Goal: Task Accomplishment & Management: Use online tool/utility

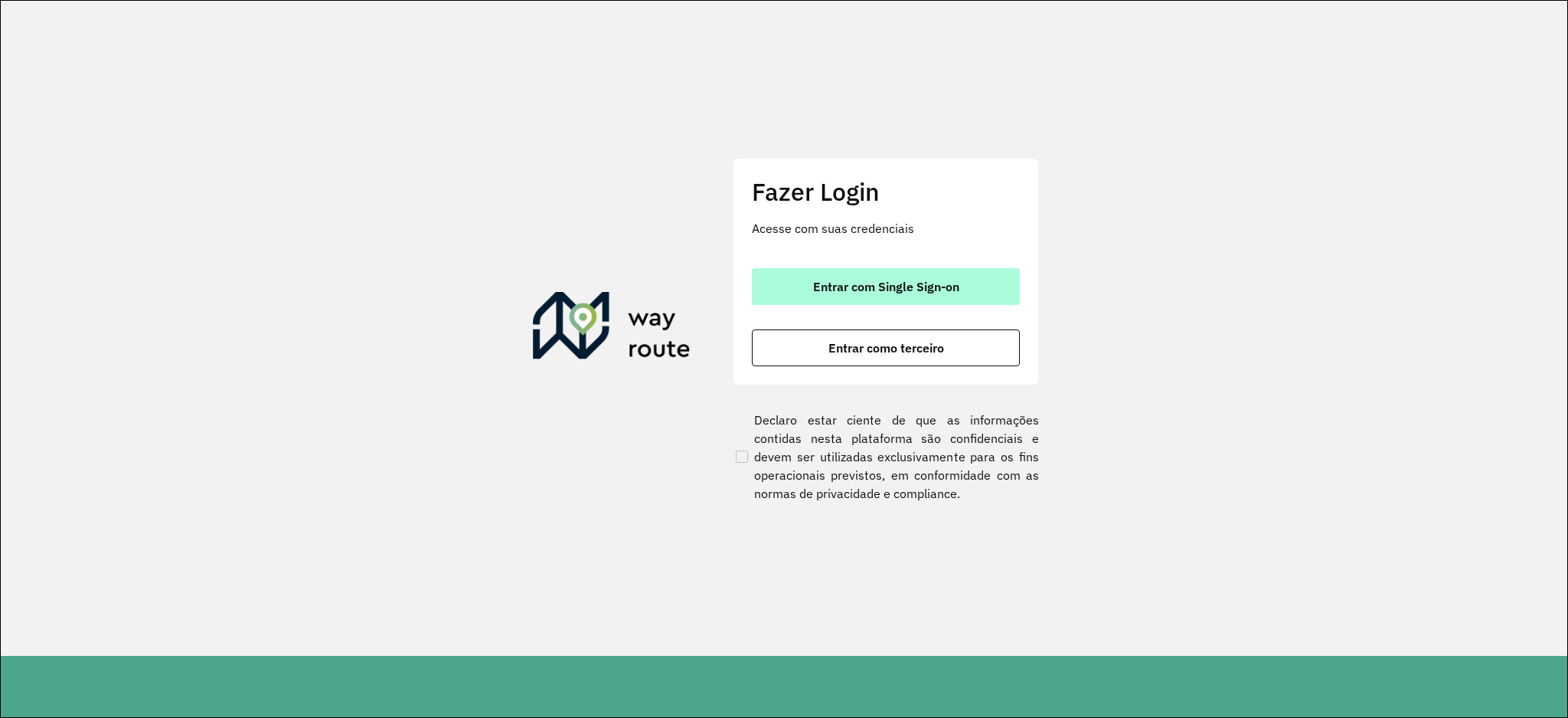
click at [922, 285] on span "Entrar com Single Sign-on" at bounding box center [885, 287] width 146 height 12
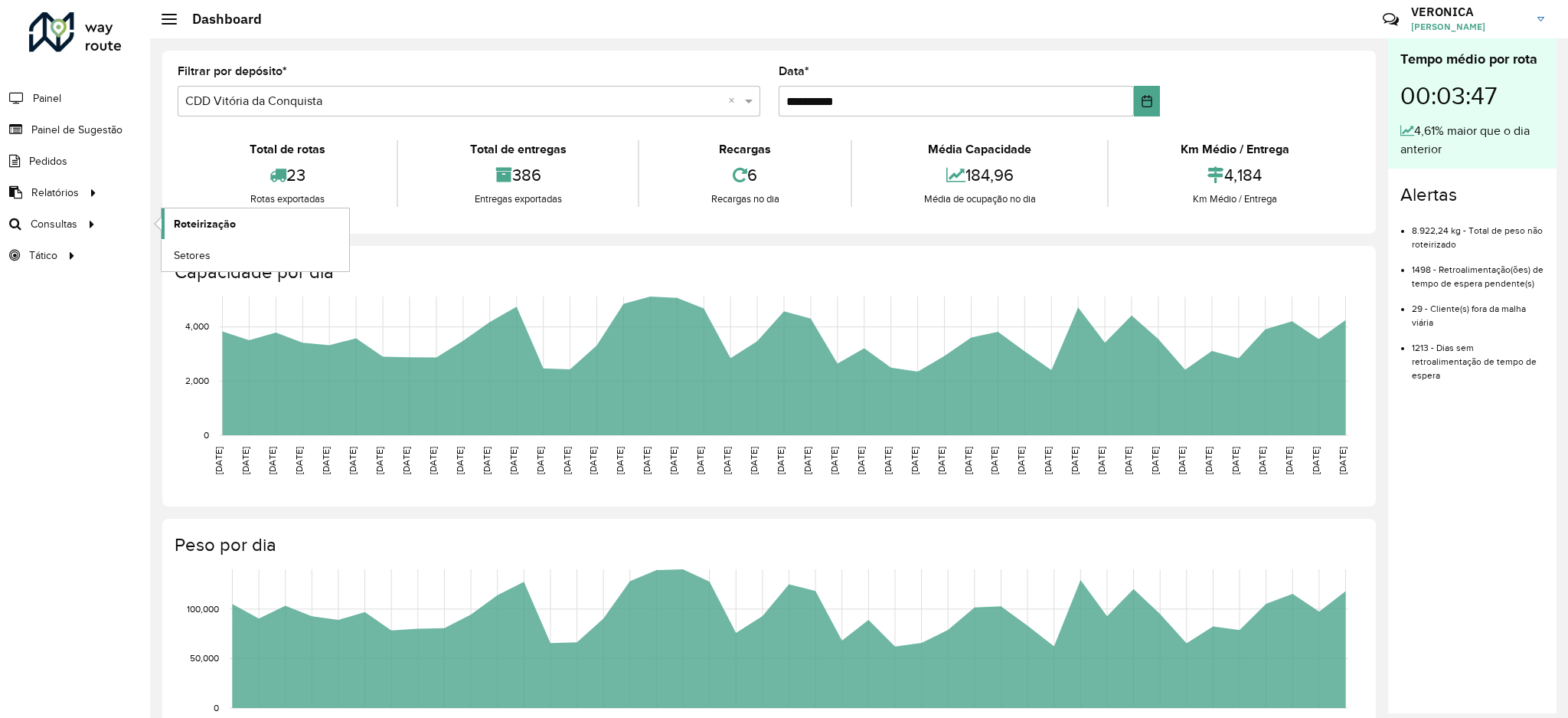
click at [215, 222] on span "Roteirização" at bounding box center [205, 224] width 62 height 16
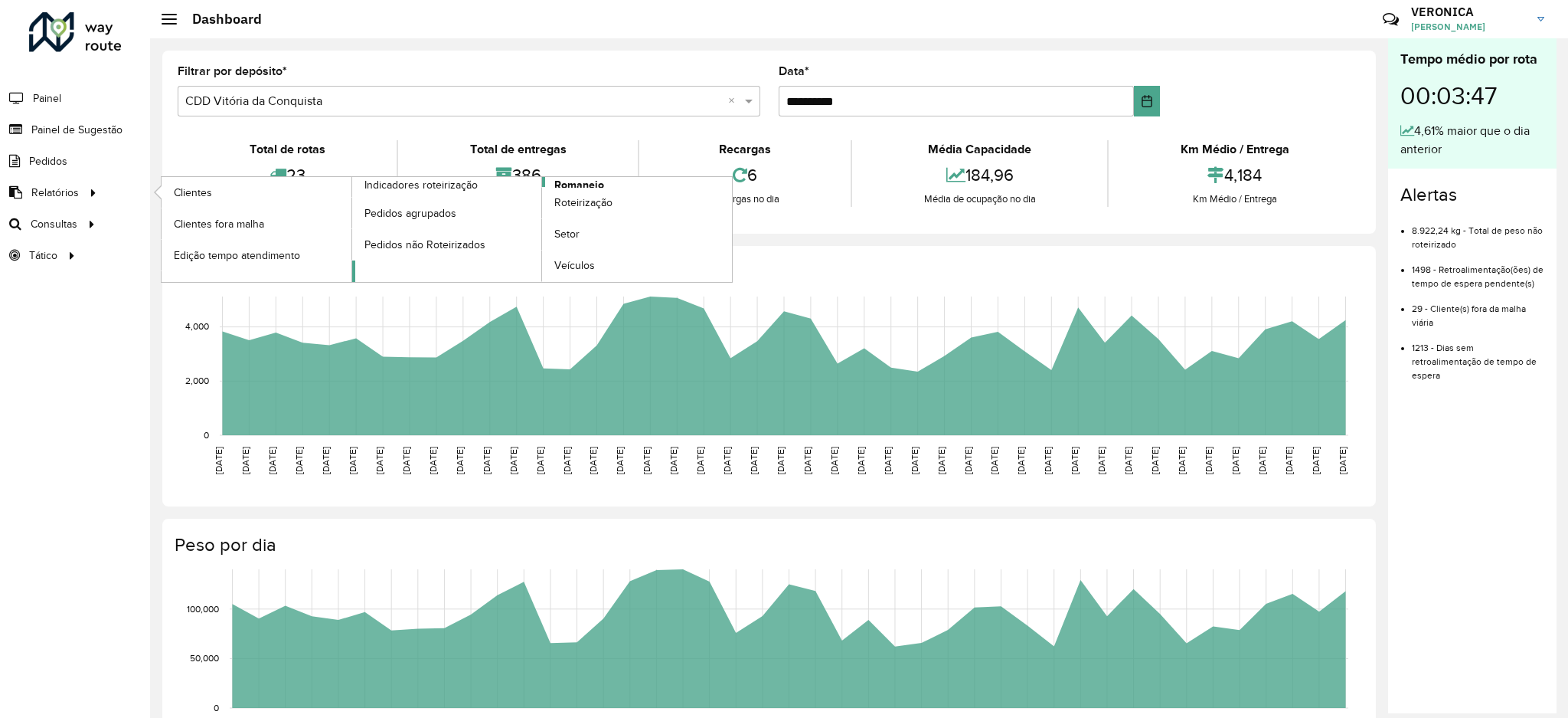
click at [578, 178] on span "Romaneio" at bounding box center [579, 185] width 50 height 16
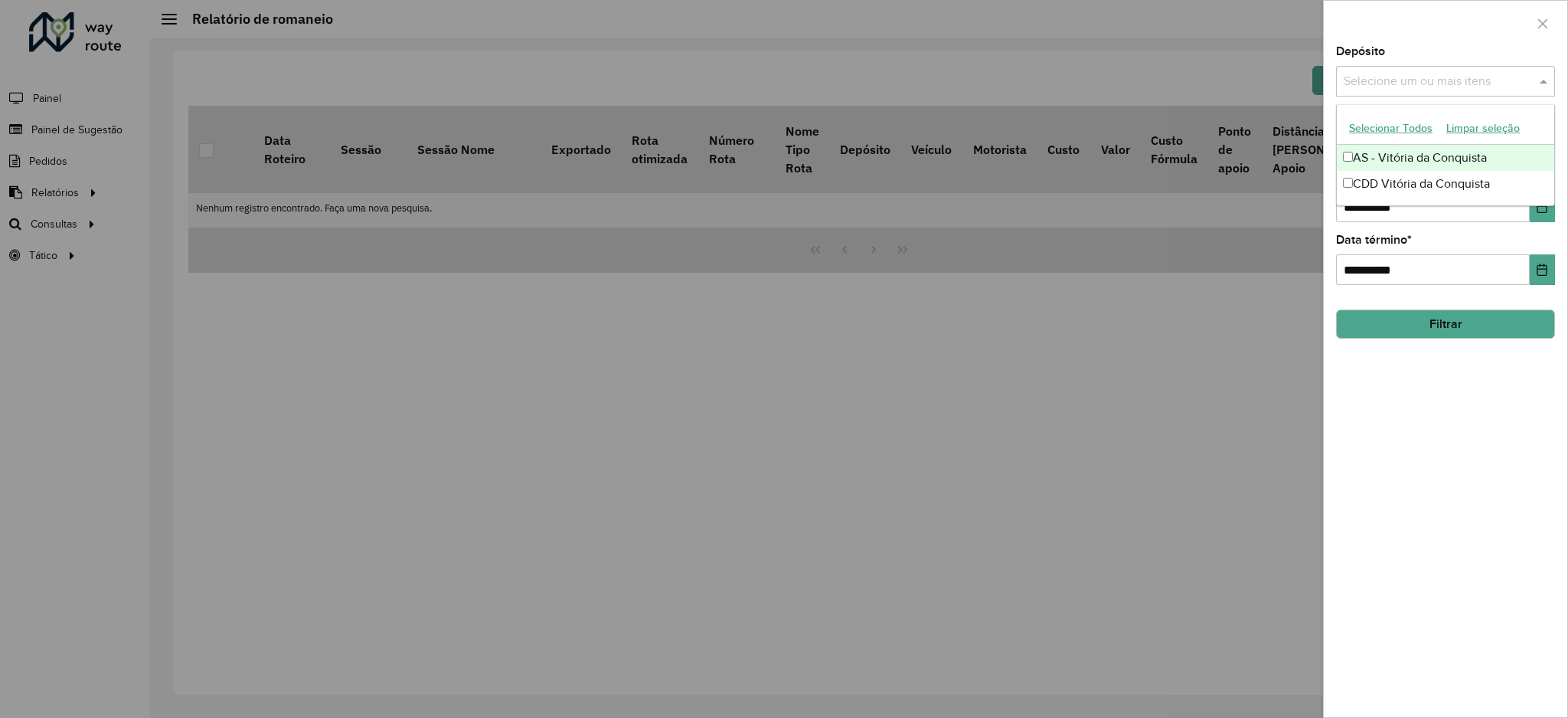
click at [1412, 91] on div "Selecione um ou mais itens" at bounding box center [1446, 80] width 219 height 31
click at [1390, 127] on button "Selecionar Todos" at bounding box center [1391, 128] width 97 height 24
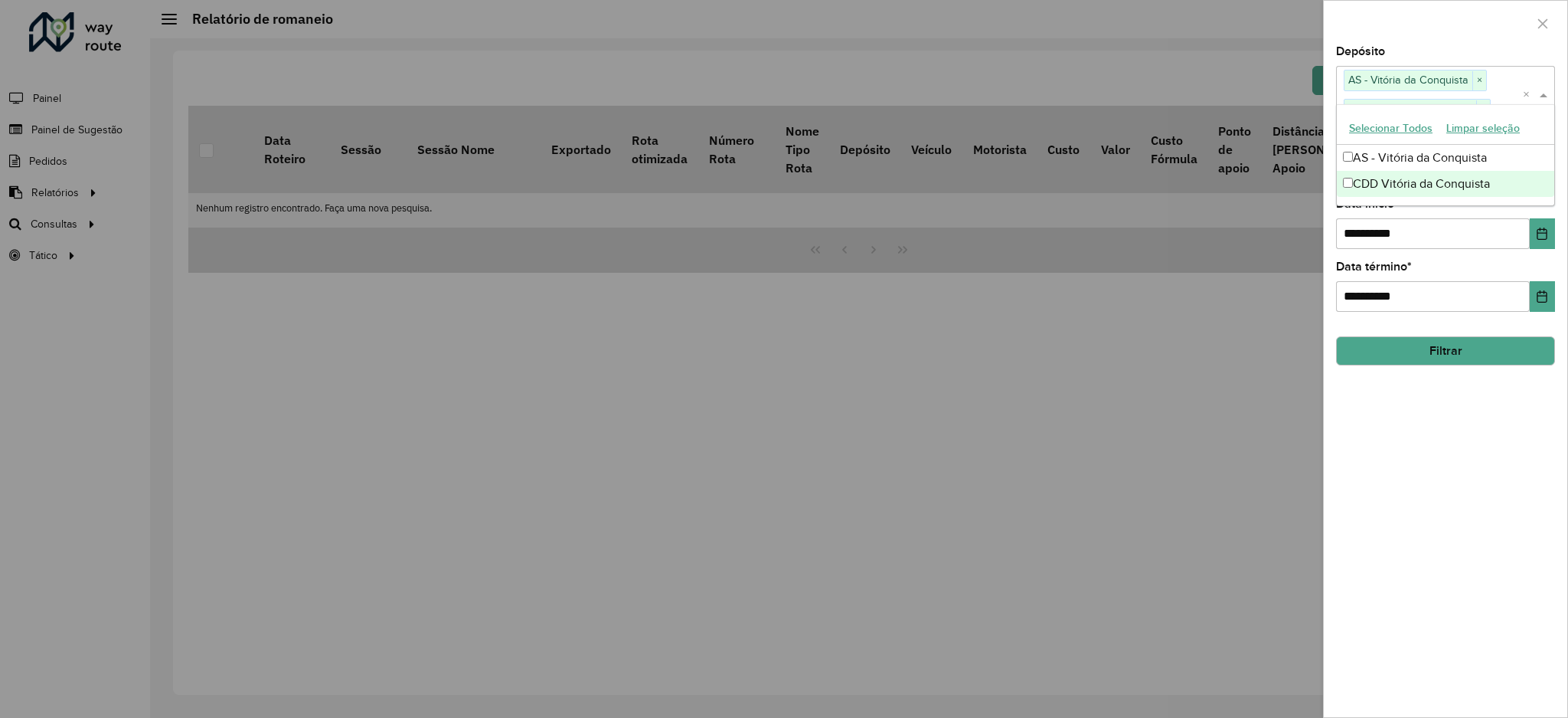
click at [1433, 213] on div "**********" at bounding box center [1446, 224] width 219 height 51
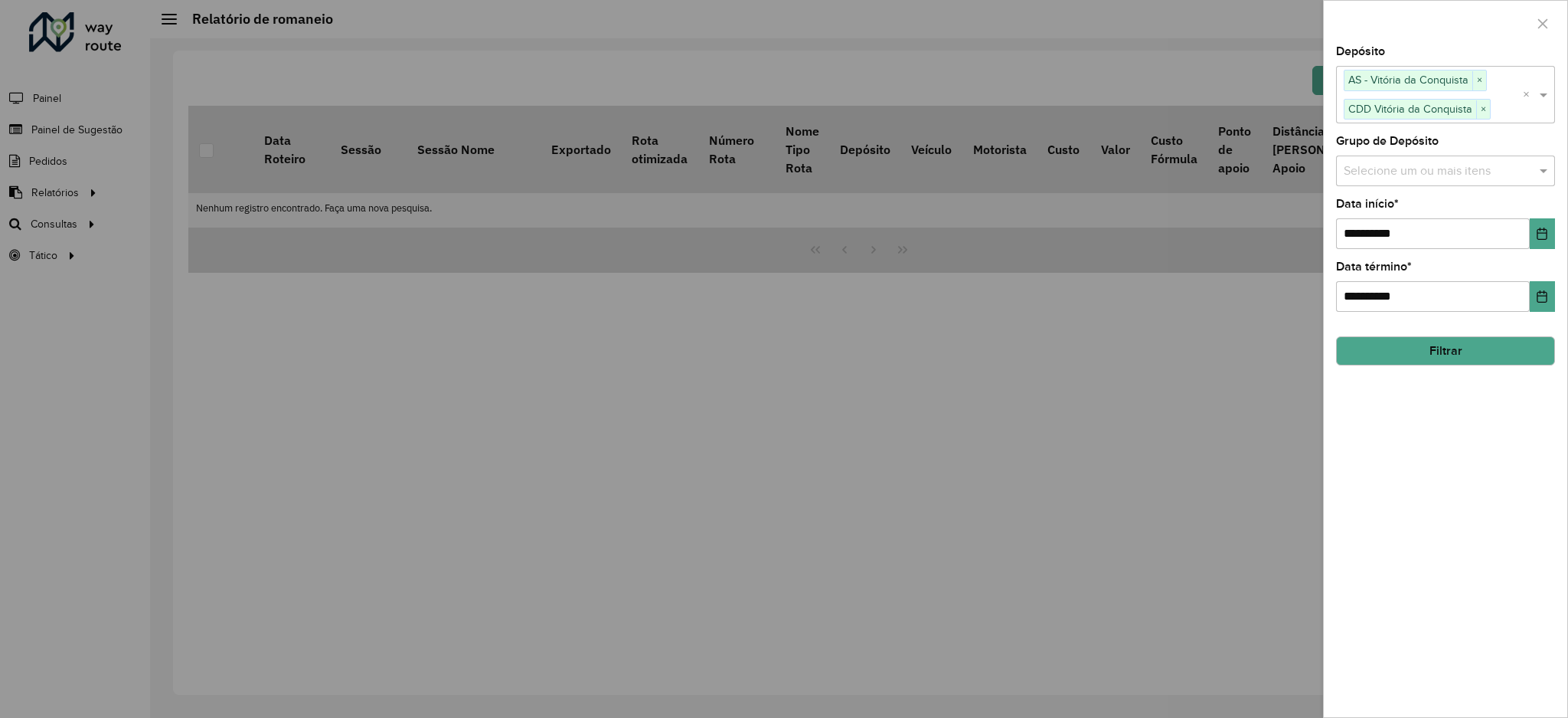
click at [1410, 175] on input "text" at bounding box center [1438, 171] width 196 height 18
click at [1397, 220] on button "Selecionar Todos" at bounding box center [1391, 218] width 97 height 24
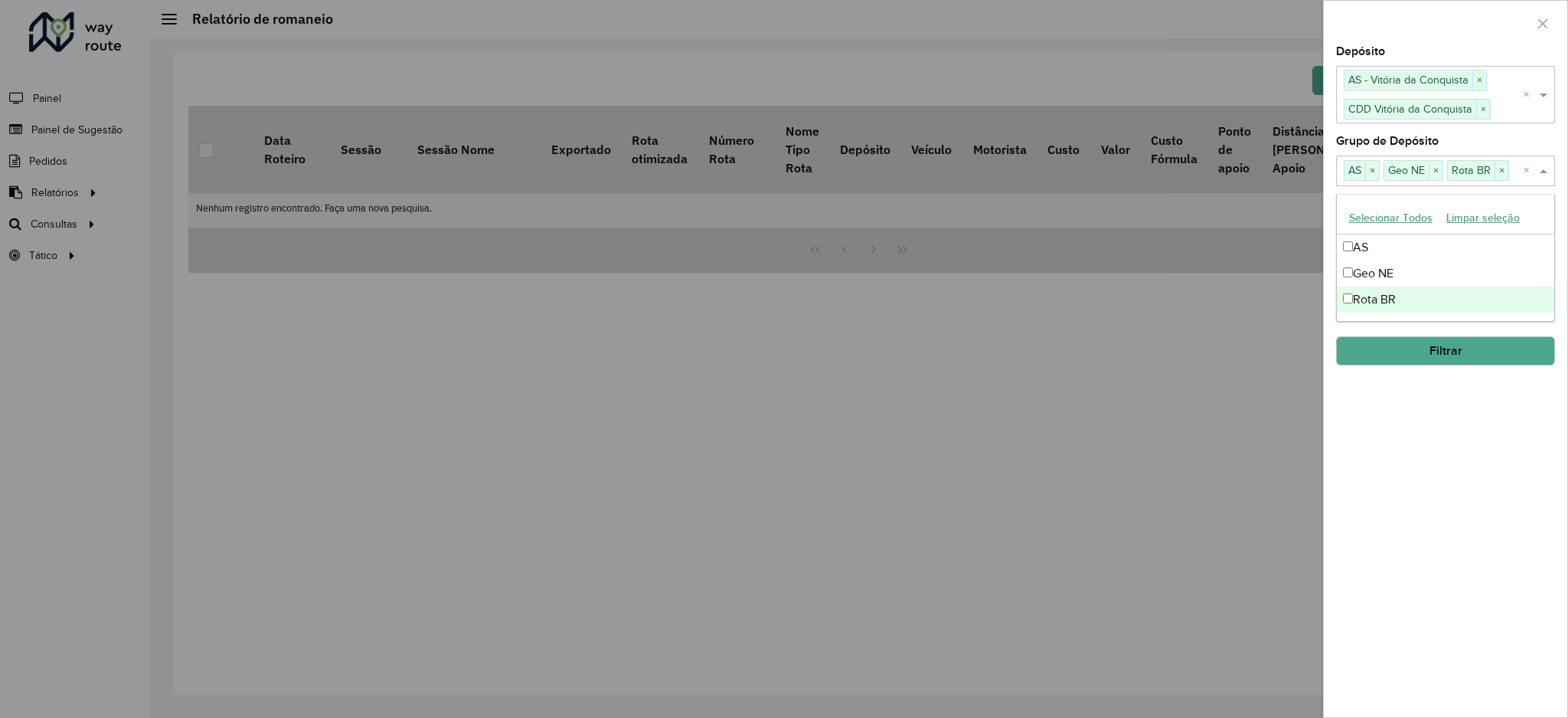
click at [1477, 490] on div "**********" at bounding box center [1446, 381] width 244 height 671
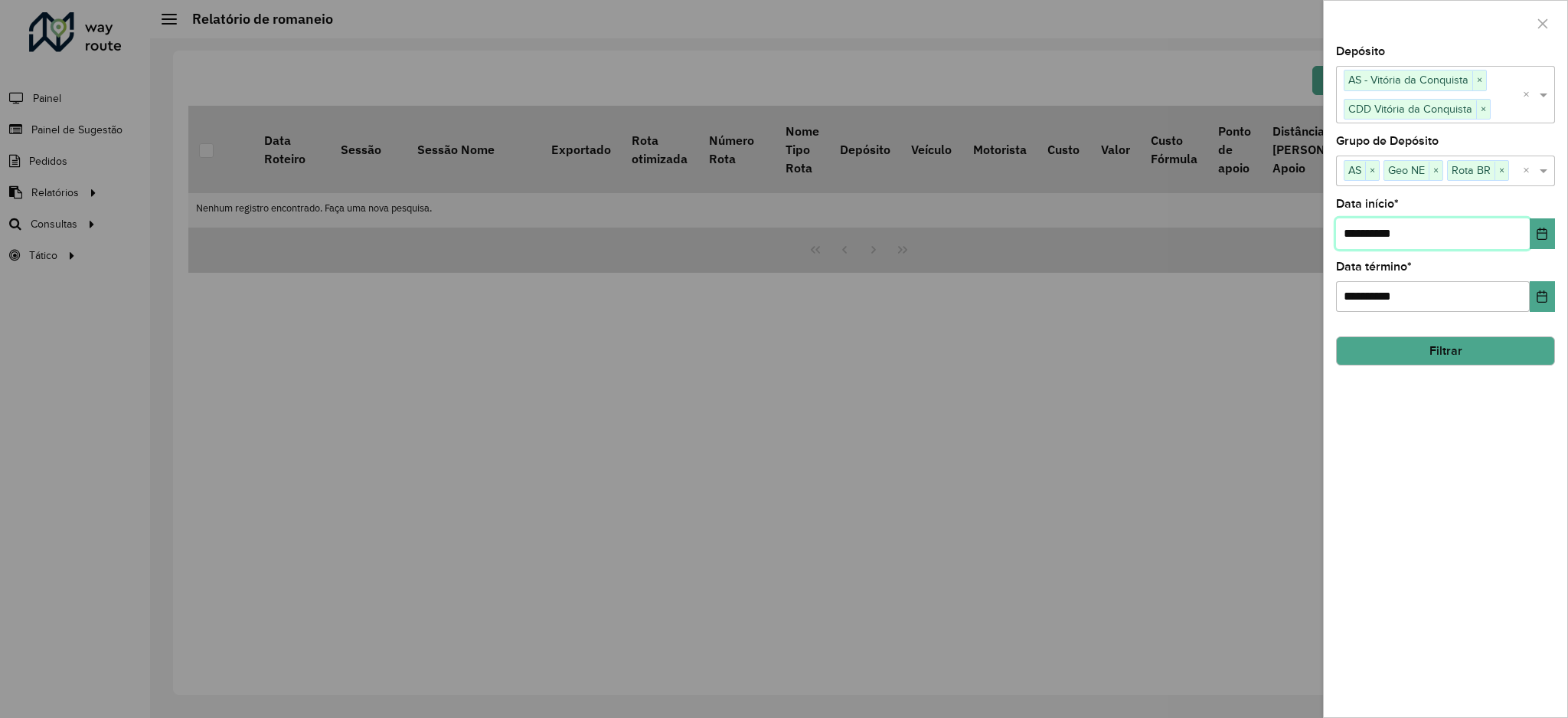
click at [1405, 238] on input "**********" at bounding box center [1433, 234] width 194 height 31
click at [1536, 230] on icon "Choose Date" at bounding box center [1542, 234] width 12 height 12
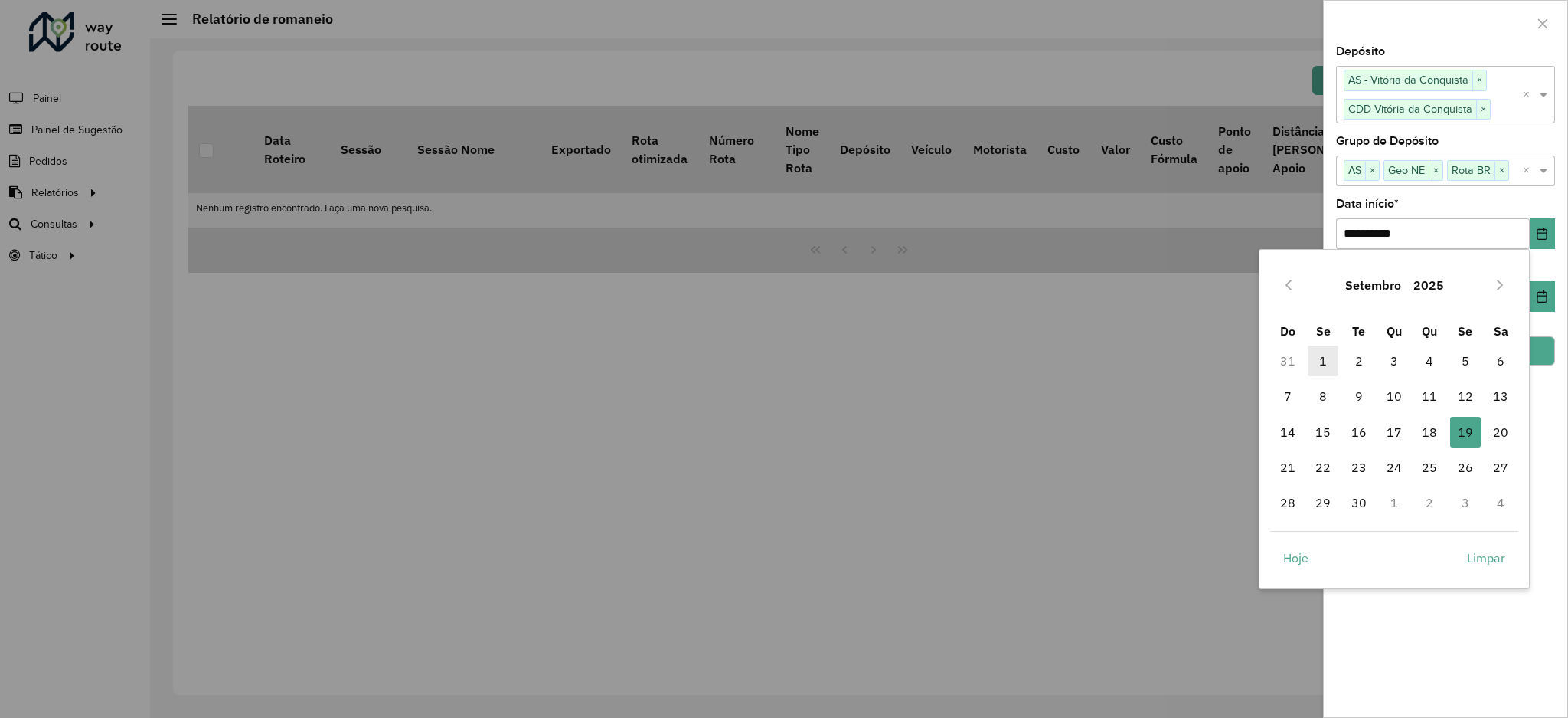
click at [1323, 354] on span "1" at bounding box center [1322, 360] width 31 height 31
type input "**********"
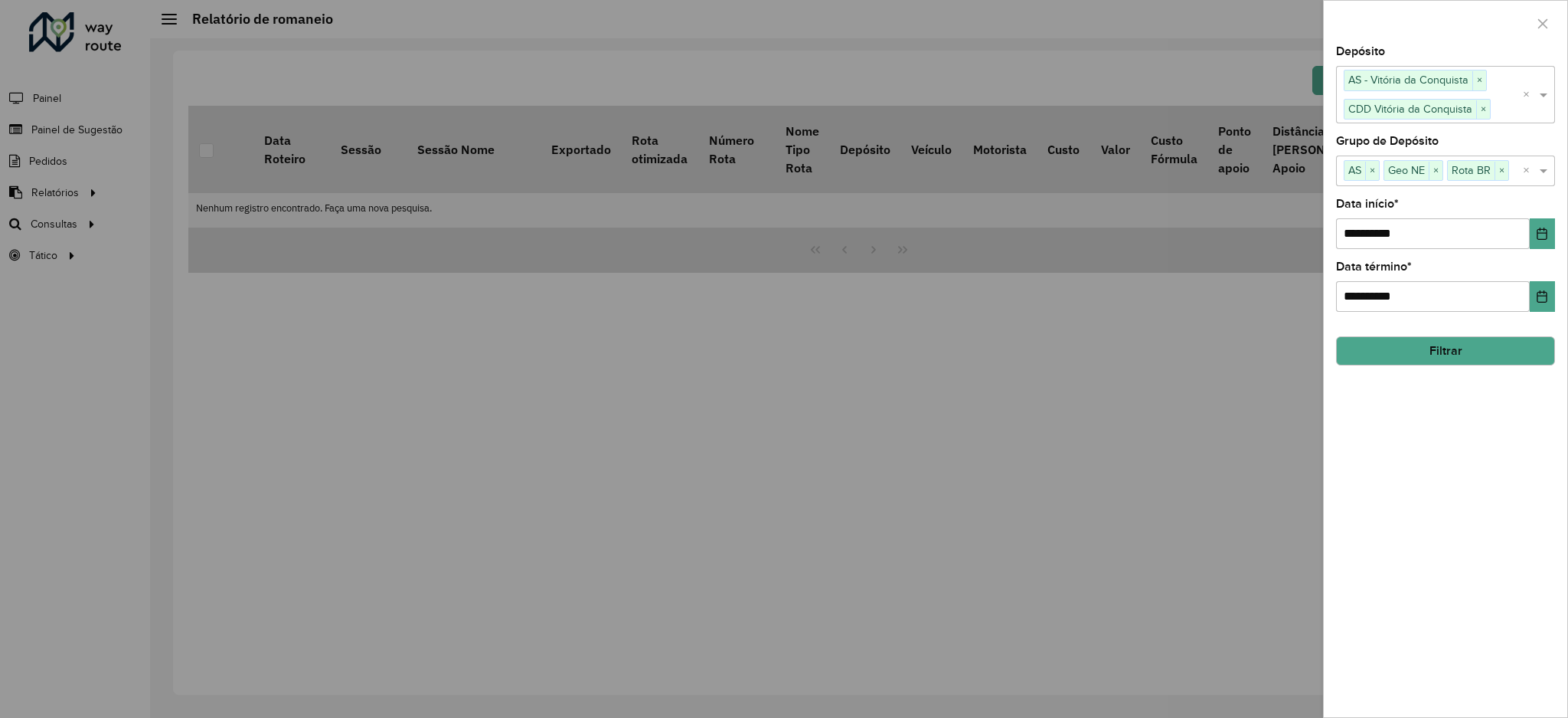
click at [1459, 350] on button "Filtrar" at bounding box center [1446, 351] width 219 height 29
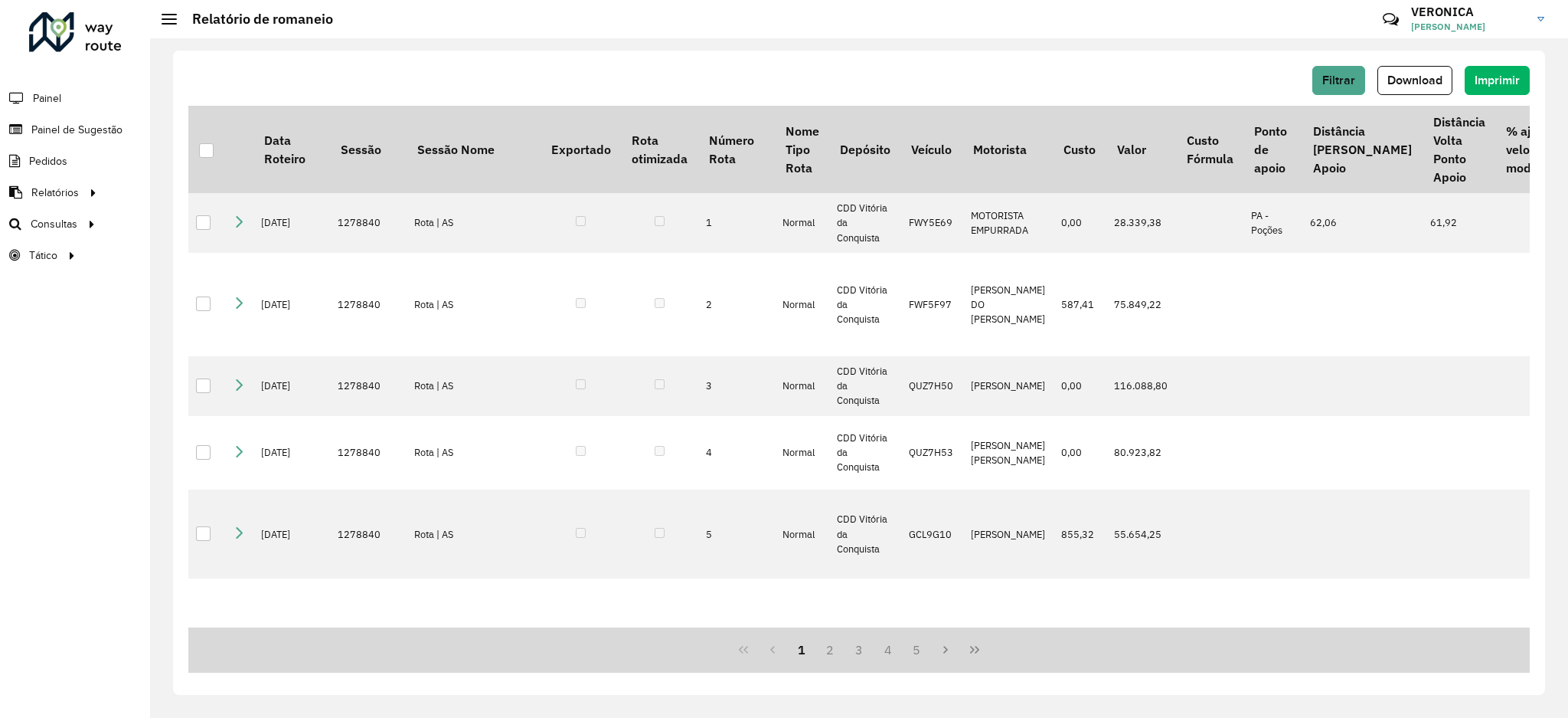
click at [1400, 75] on span "Download" at bounding box center [1415, 80] width 55 height 13
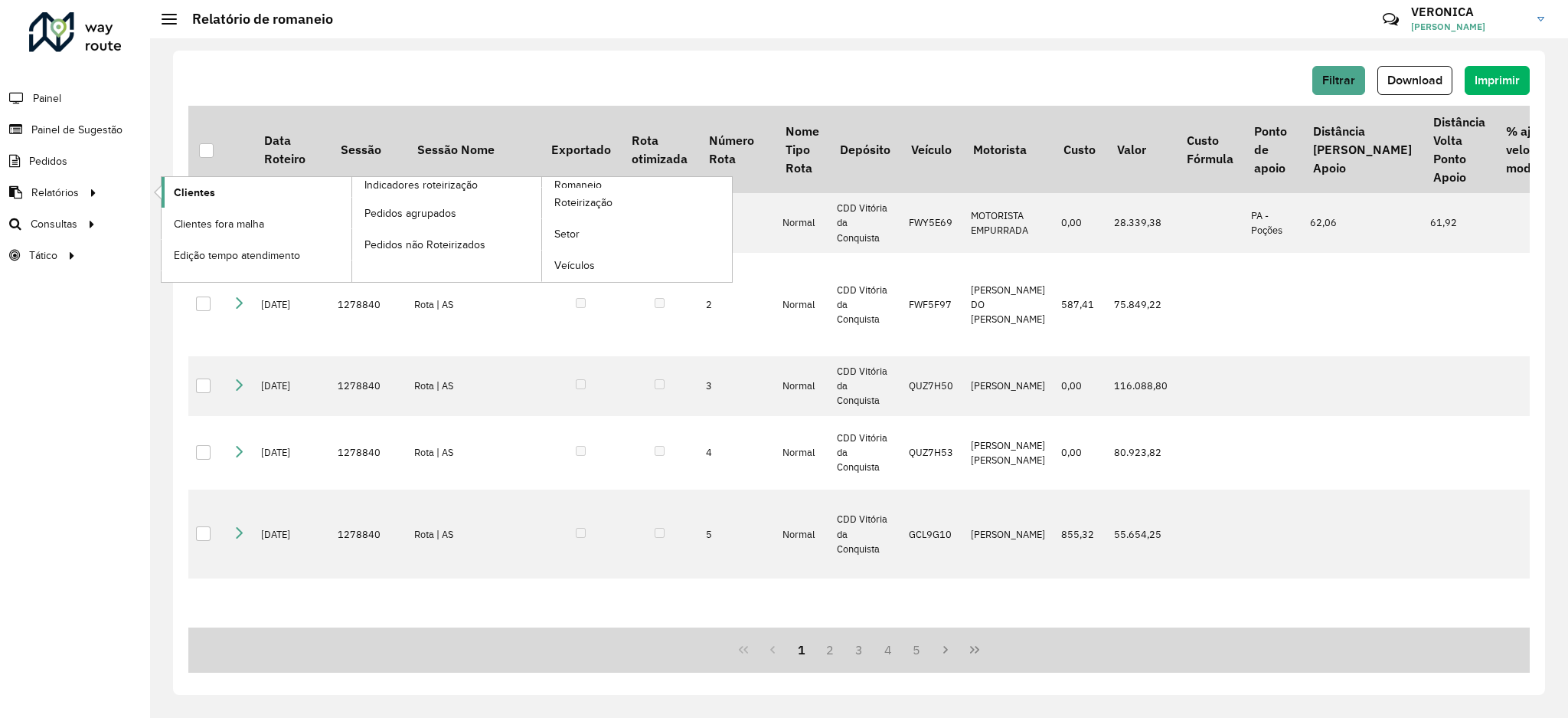
click at [199, 187] on span "Clientes" at bounding box center [194, 192] width 41 height 16
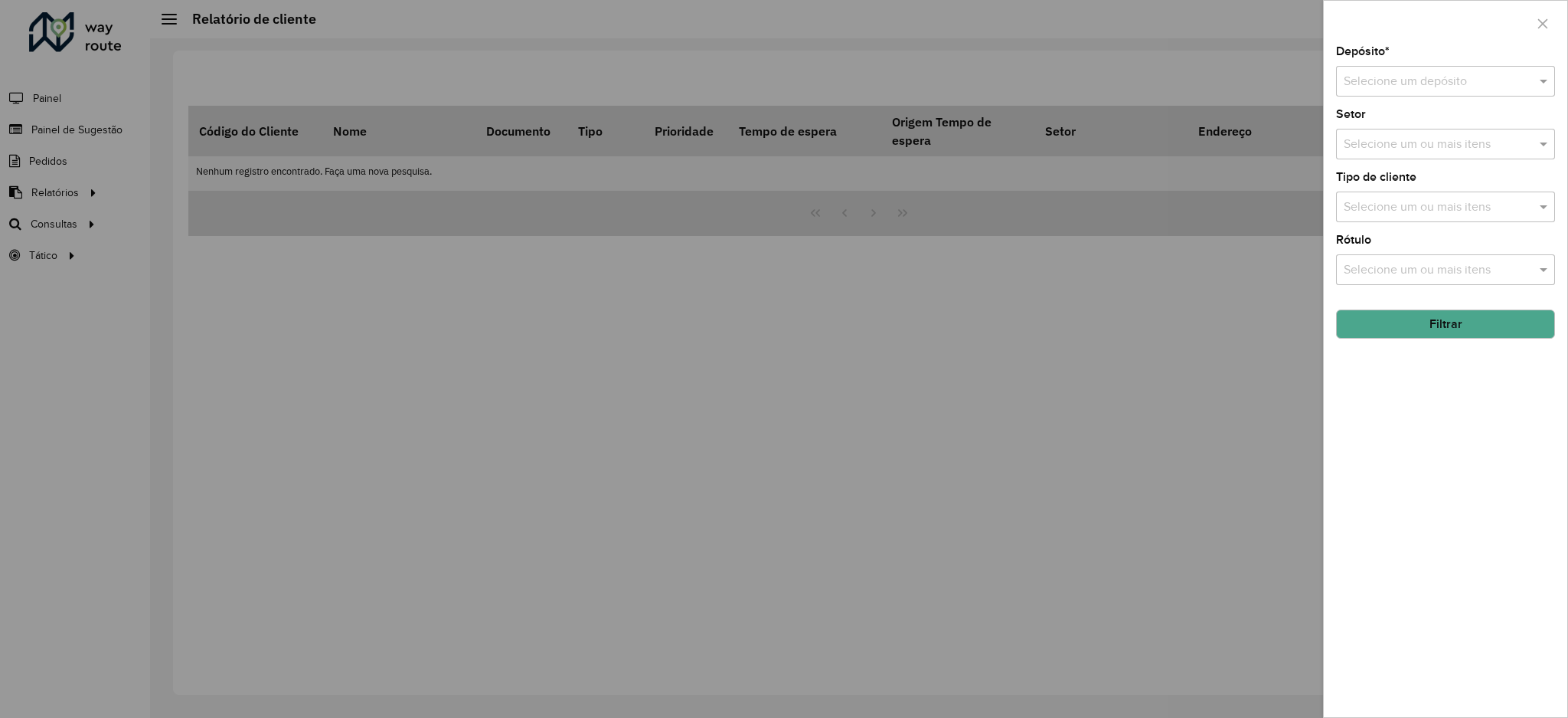
click at [1426, 75] on input "text" at bounding box center [1431, 81] width 173 height 18
click at [1400, 130] on span "AS - Vitória da Conquista" at bounding box center [1410, 125] width 134 height 13
click at [1401, 138] on input "text" at bounding box center [1438, 144] width 196 height 18
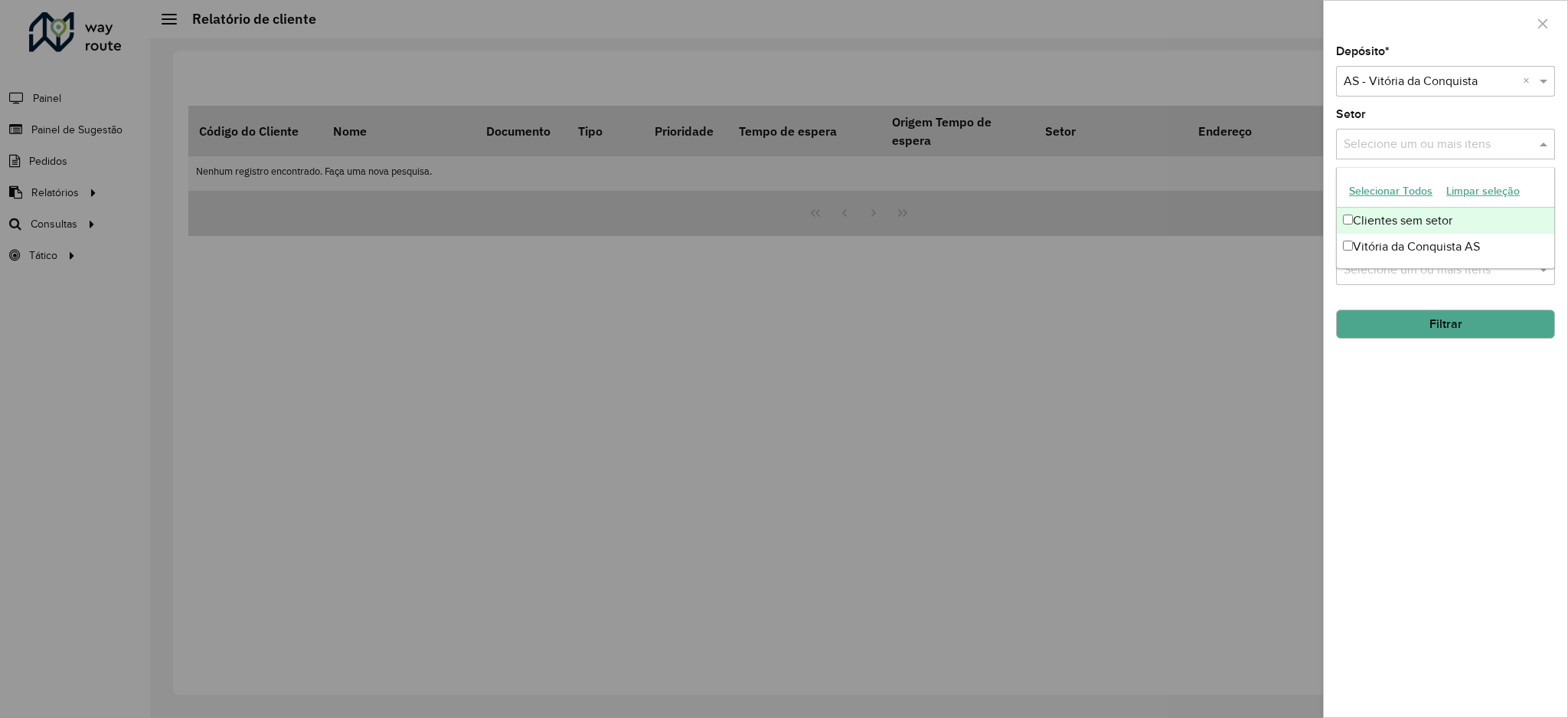
click at [1397, 185] on button "Selecionar Todos" at bounding box center [1391, 191] width 97 height 24
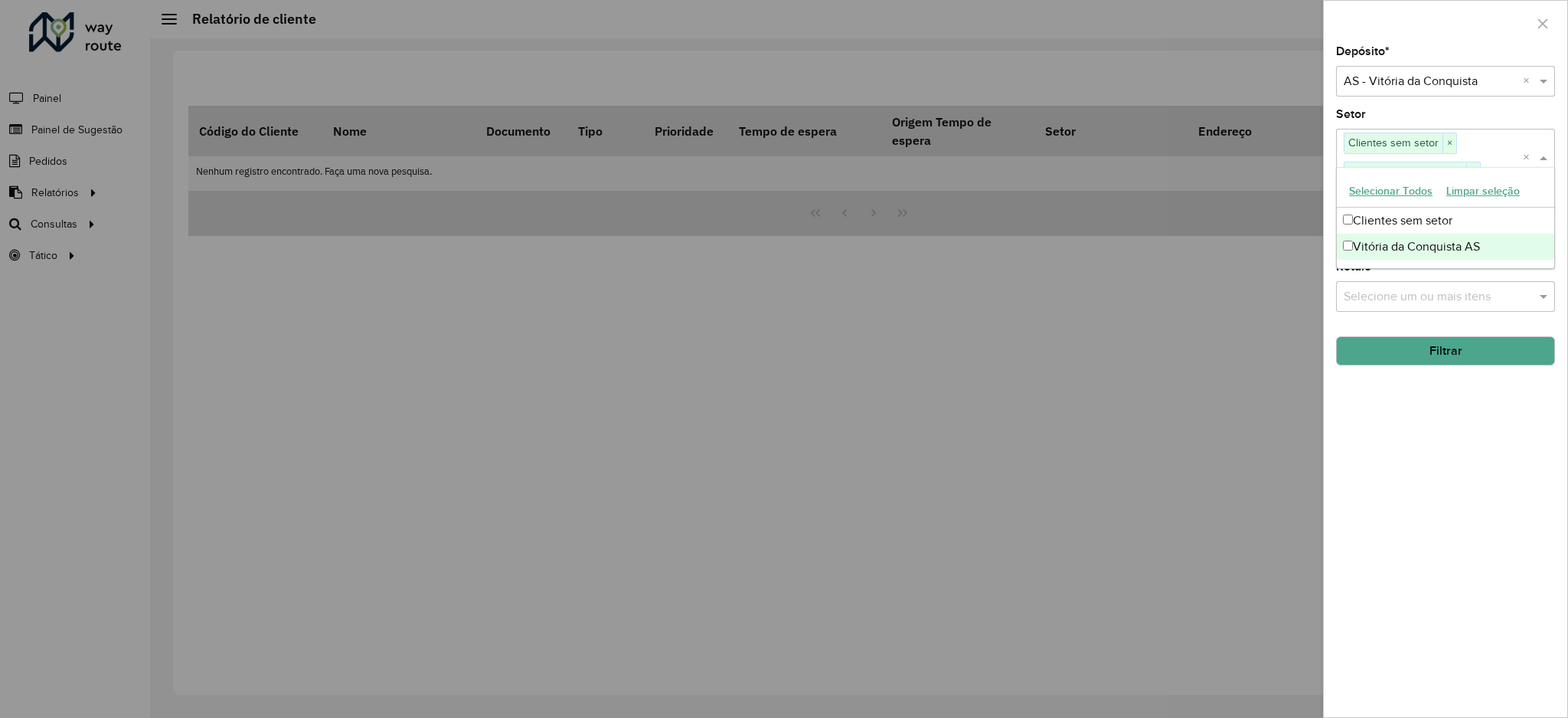
click at [1416, 458] on div "Depósito * Selecione um depósito × AS - Vitória da Conquista × Setor Selecione …" at bounding box center [1446, 381] width 244 height 671
click at [1399, 237] on input "text" at bounding box center [1438, 234] width 196 height 18
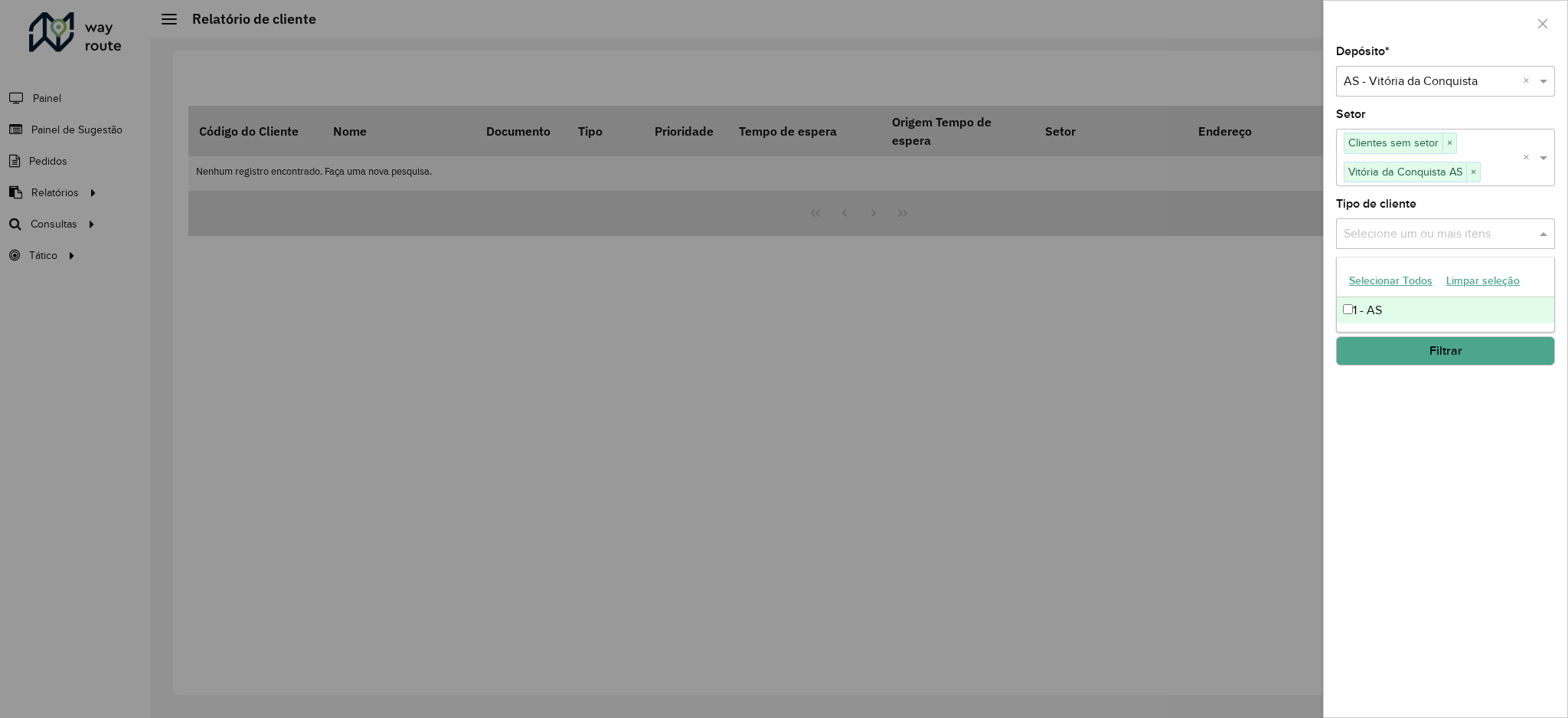
click at [1386, 271] on button "Selecionar Todos" at bounding box center [1391, 281] width 97 height 24
click at [1395, 352] on button "Filtrar" at bounding box center [1446, 351] width 219 height 29
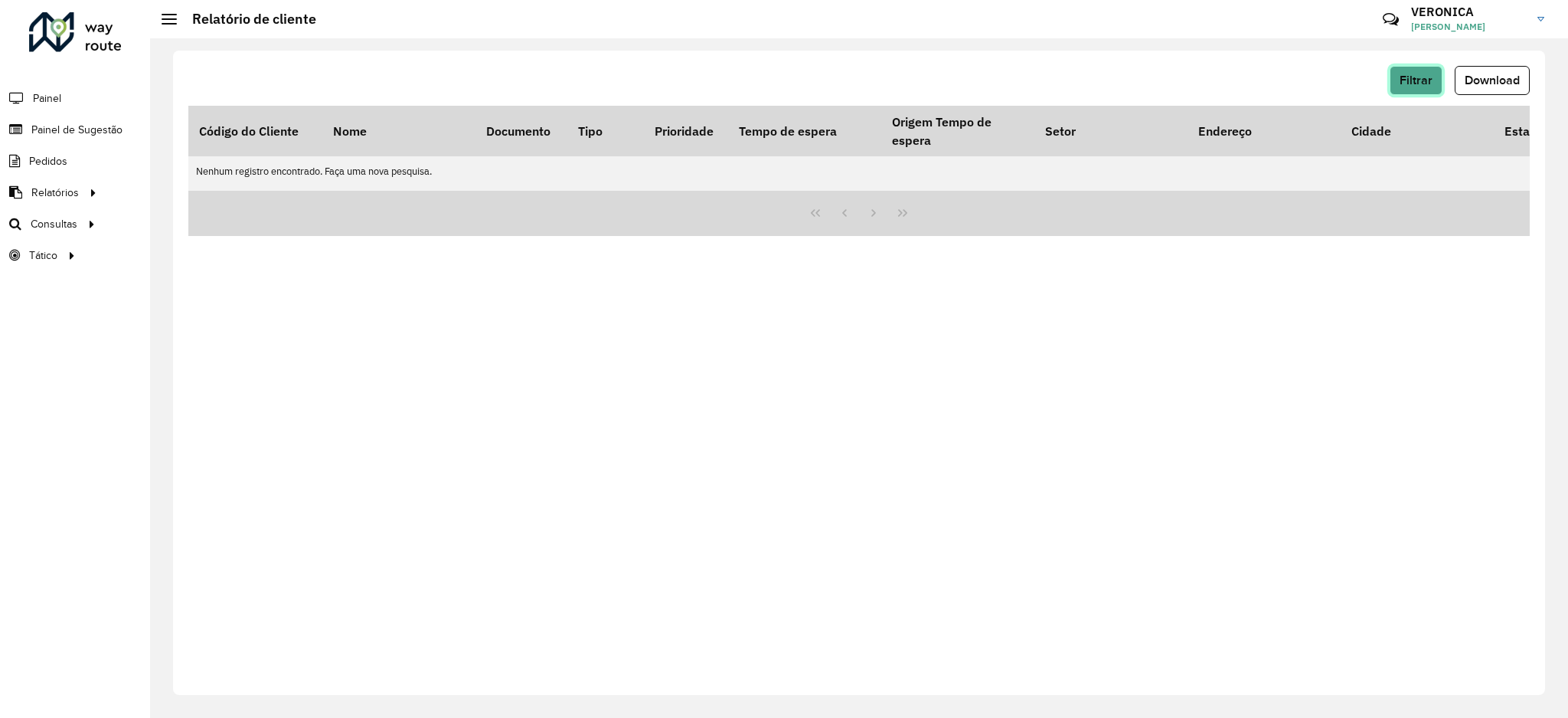
click at [1426, 84] on span "Filtrar" at bounding box center [1417, 80] width 33 height 13
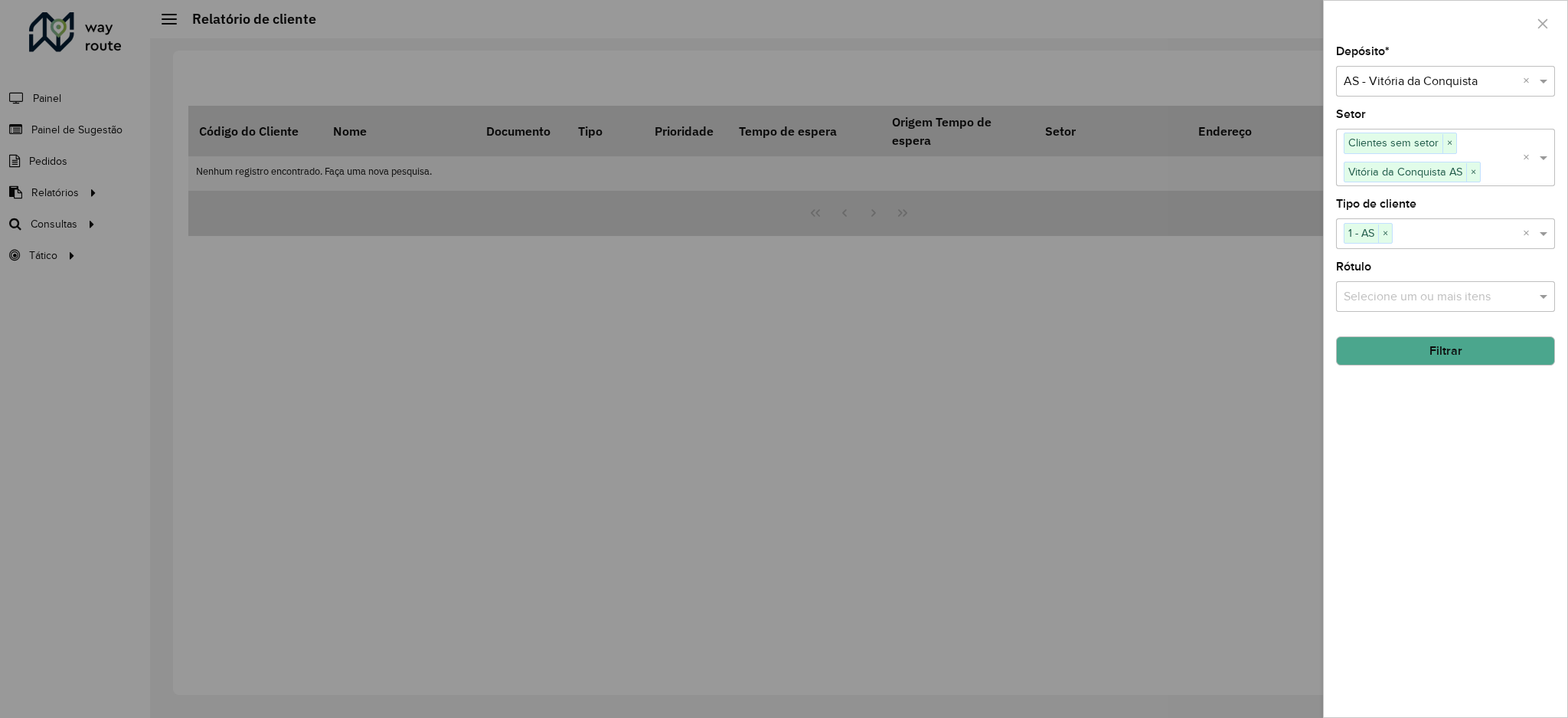
click at [1378, 291] on input "text" at bounding box center [1438, 296] width 196 height 18
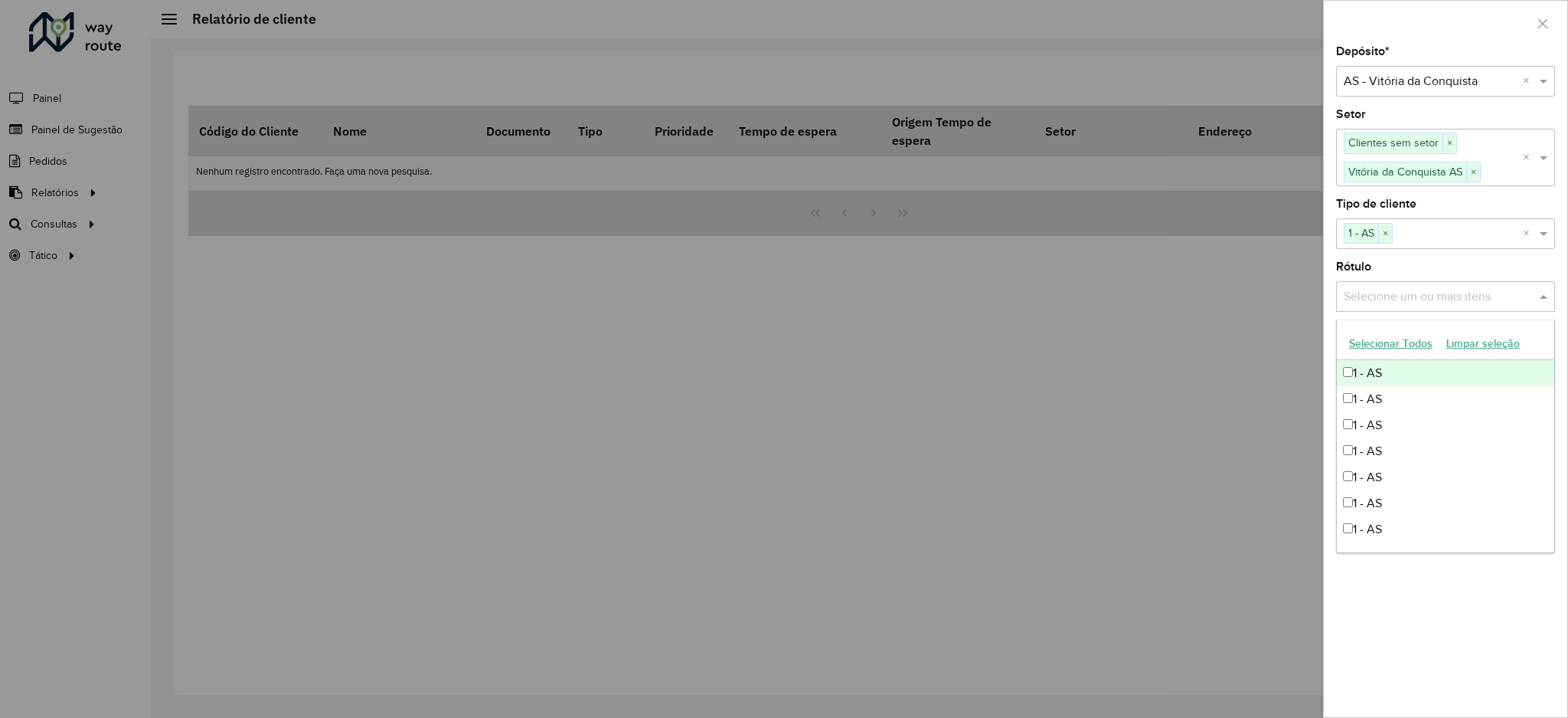
click at [1363, 335] on button "Selecionar Todos" at bounding box center [1391, 343] width 97 height 24
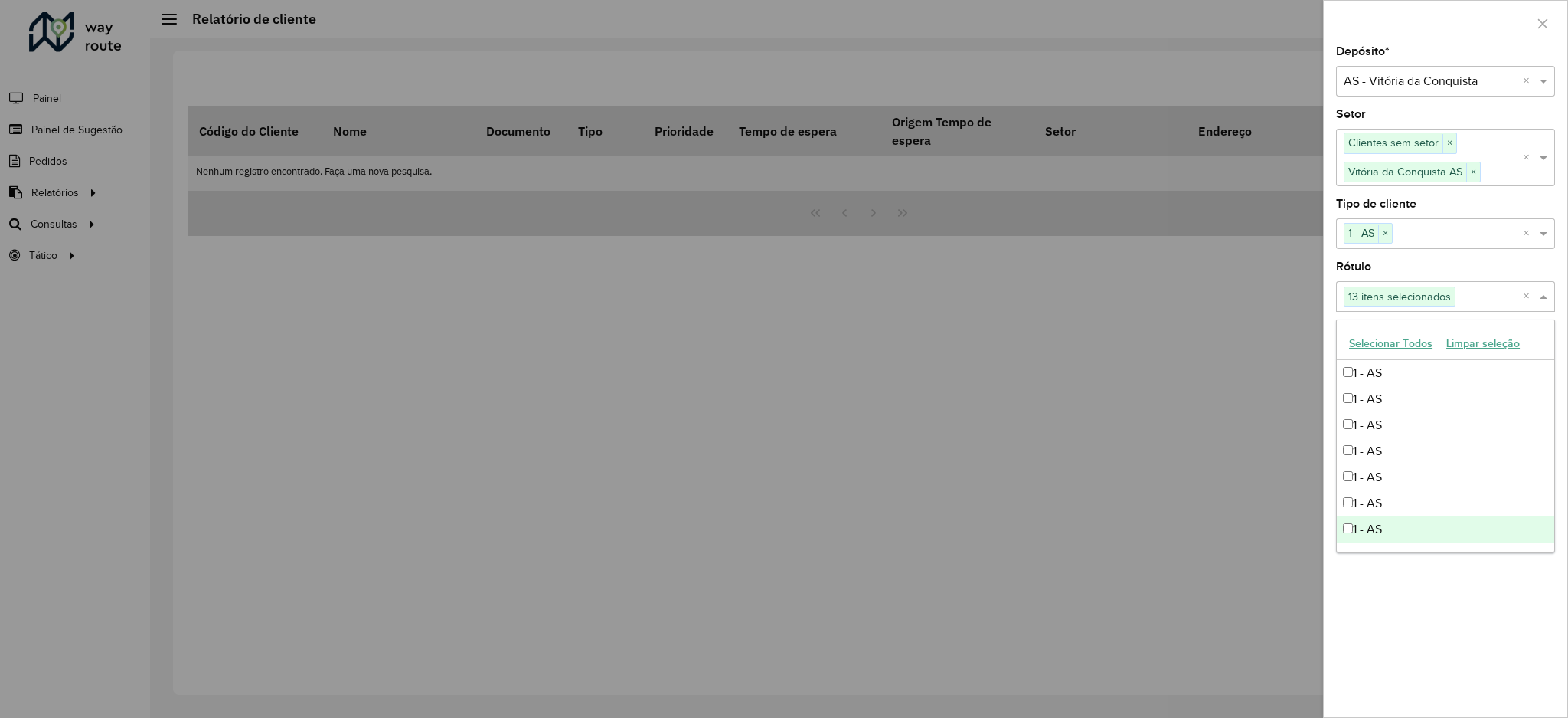
drag, startPoint x: 1427, startPoint y: 577, endPoint x: 1431, endPoint y: 585, distance: 8.9
click at [1431, 585] on div "Depósito * Selecione um depósito × AS - Vitória da Conquista × Setor Selecione …" at bounding box center [1446, 381] width 244 height 671
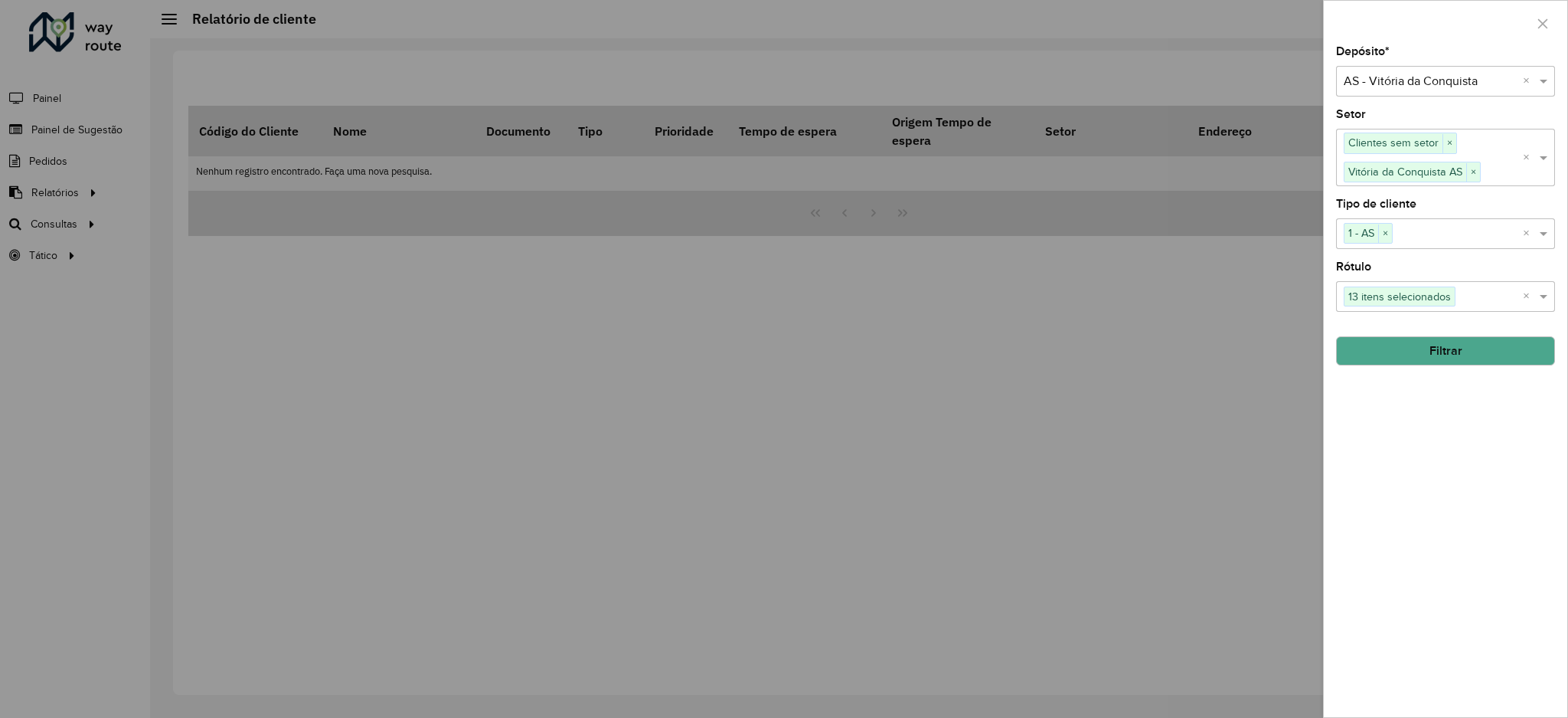
click at [1436, 360] on button "Filtrar" at bounding box center [1446, 351] width 219 height 29
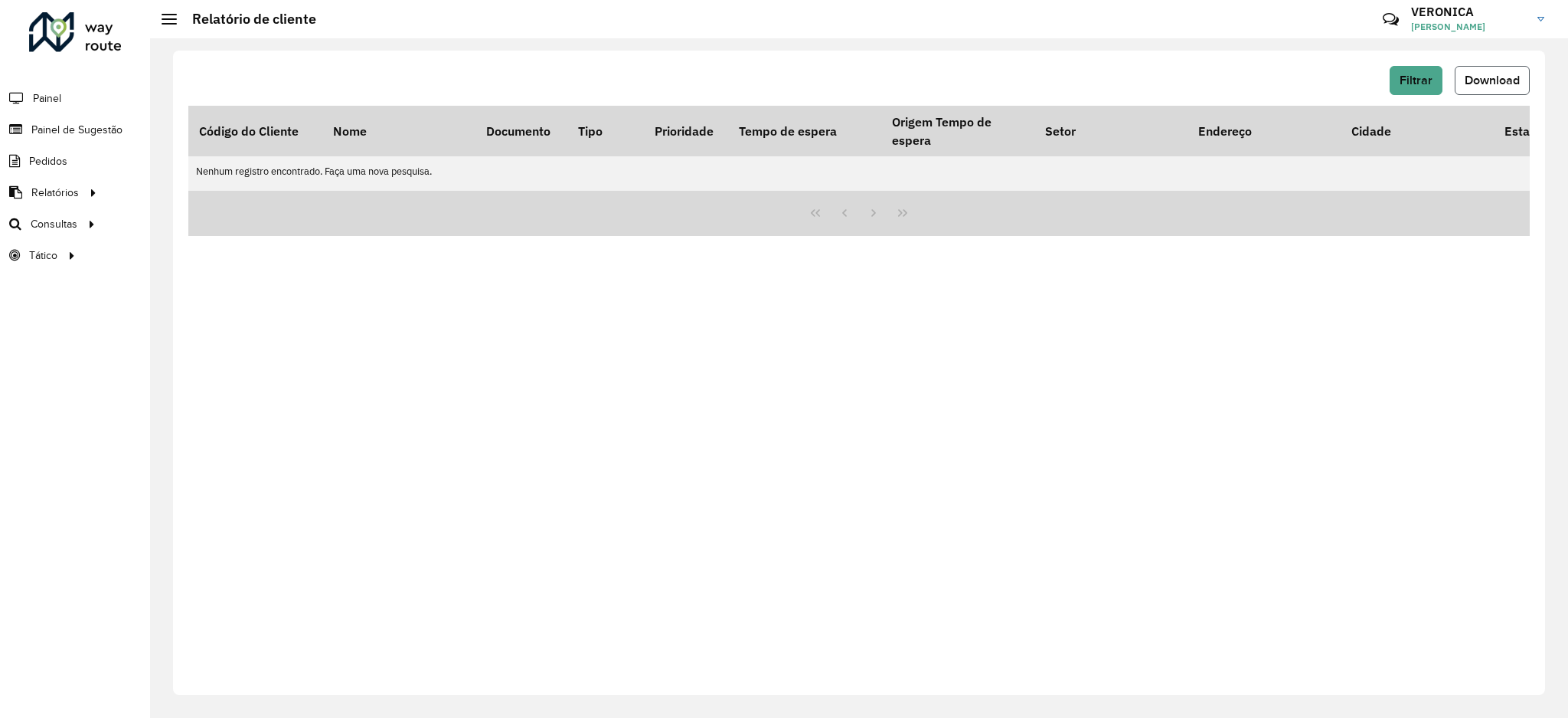
click at [1510, 77] on span "Download" at bounding box center [1492, 80] width 55 height 13
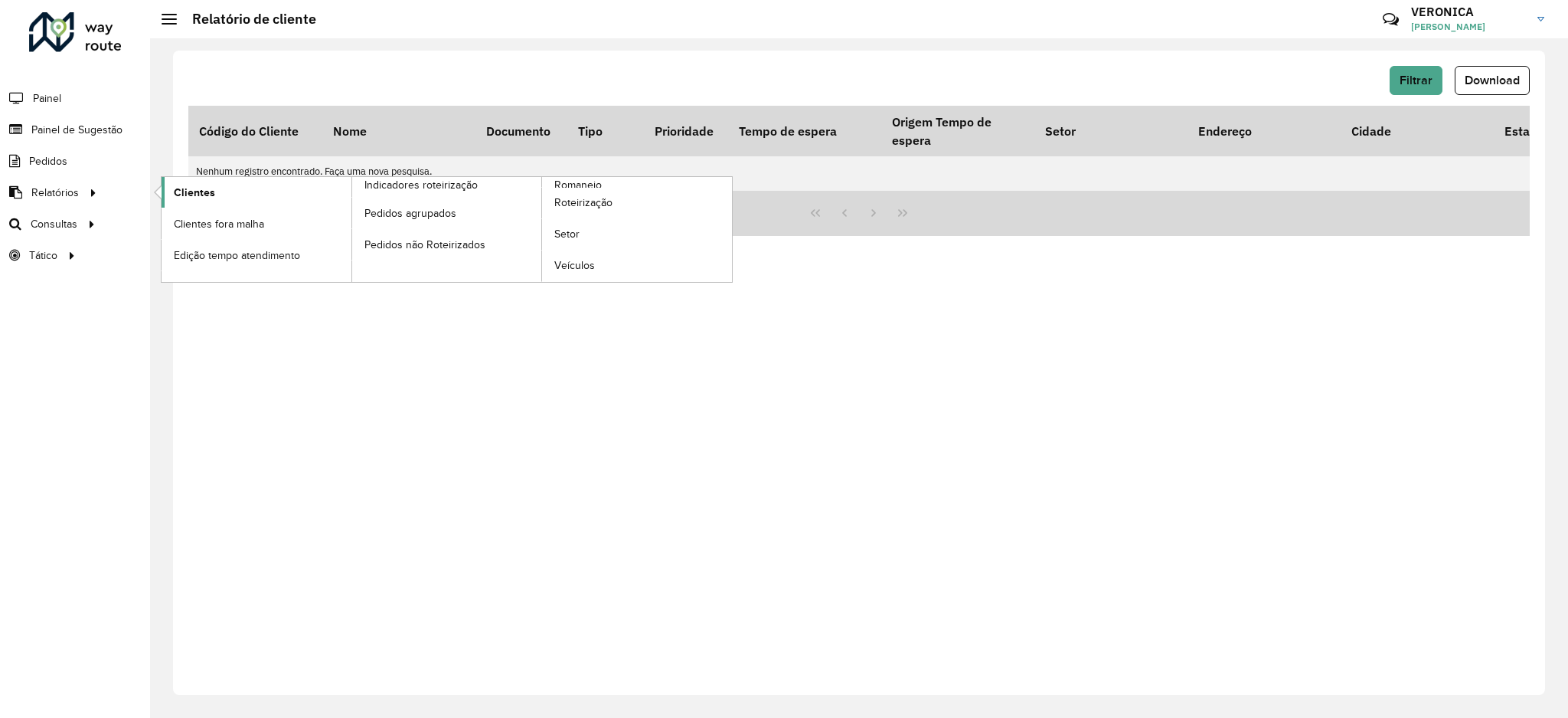
click at [231, 189] on link "Clientes" at bounding box center [256, 192] width 190 height 31
click at [250, 199] on link "Clientes" at bounding box center [256, 192] width 190 height 31
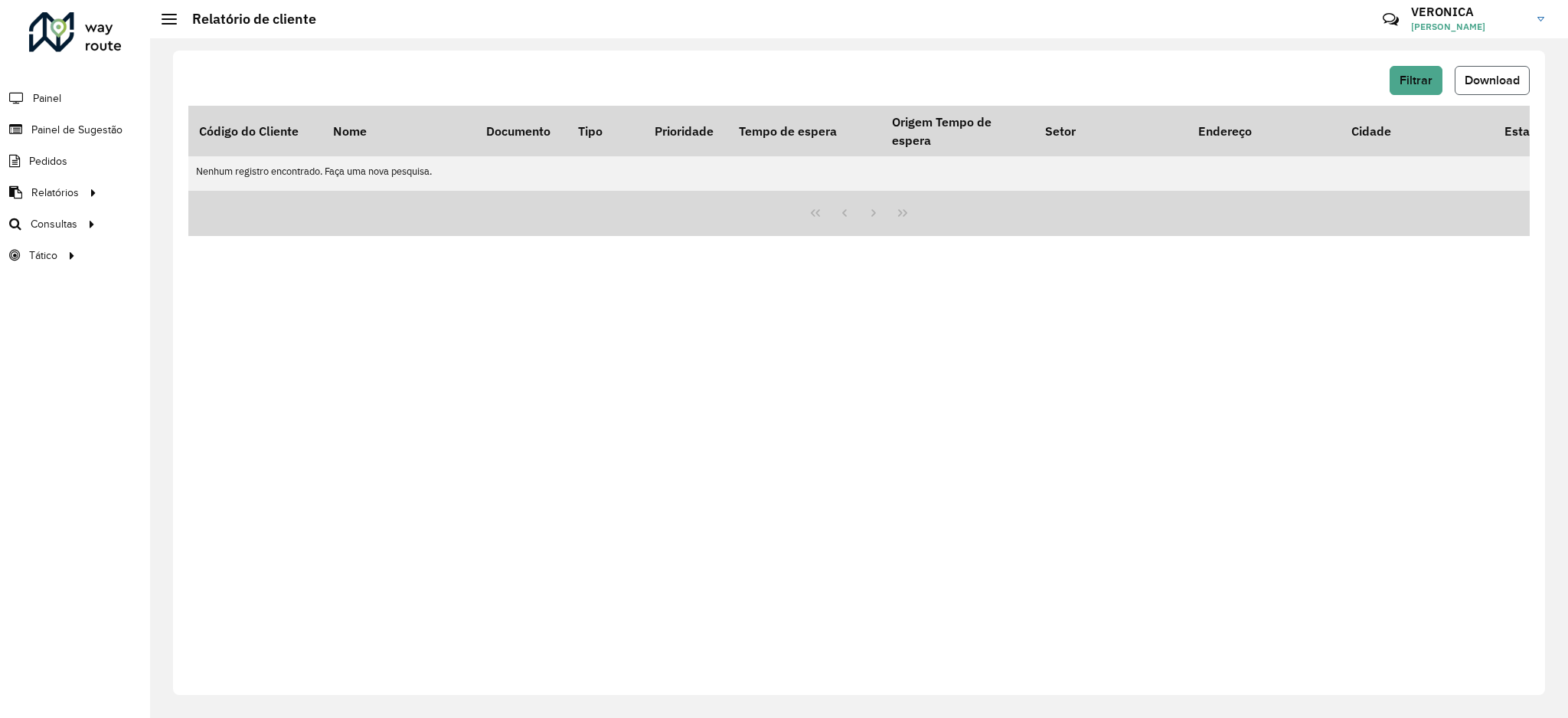
click at [1490, 75] on span "Download" at bounding box center [1492, 80] width 55 height 13
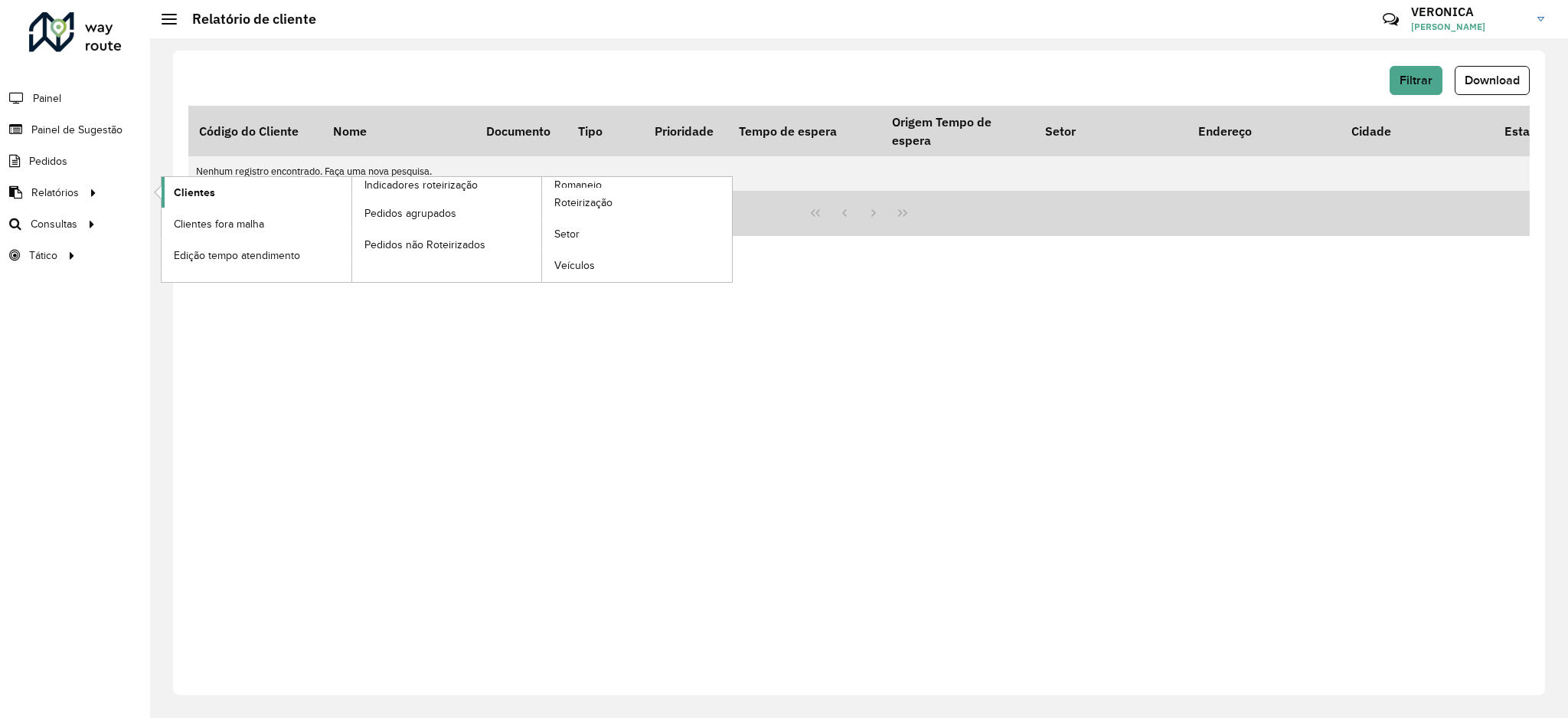
click at [232, 201] on link "Clientes" at bounding box center [256, 192] width 190 height 31
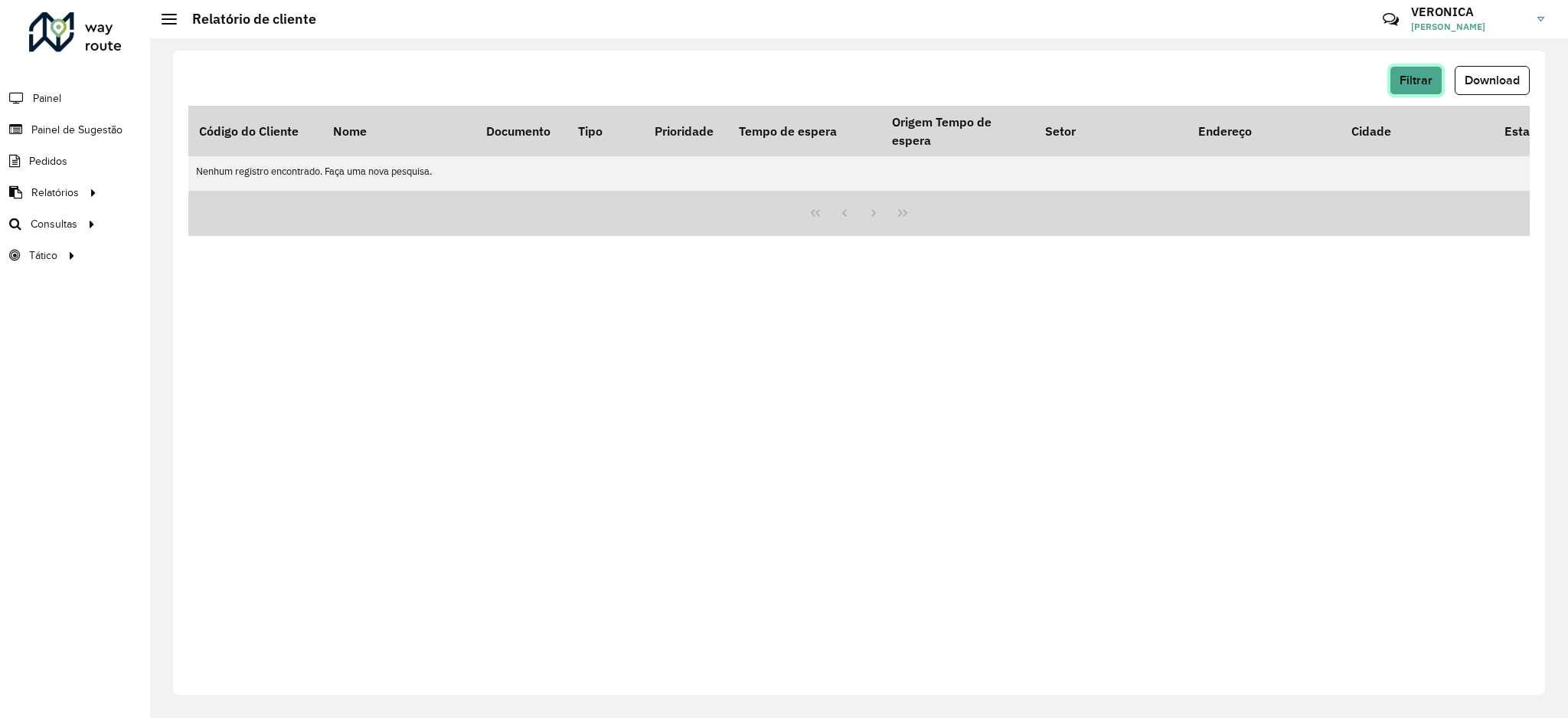
click at [1403, 67] on button "Filtrar" at bounding box center [1416, 80] width 52 height 29
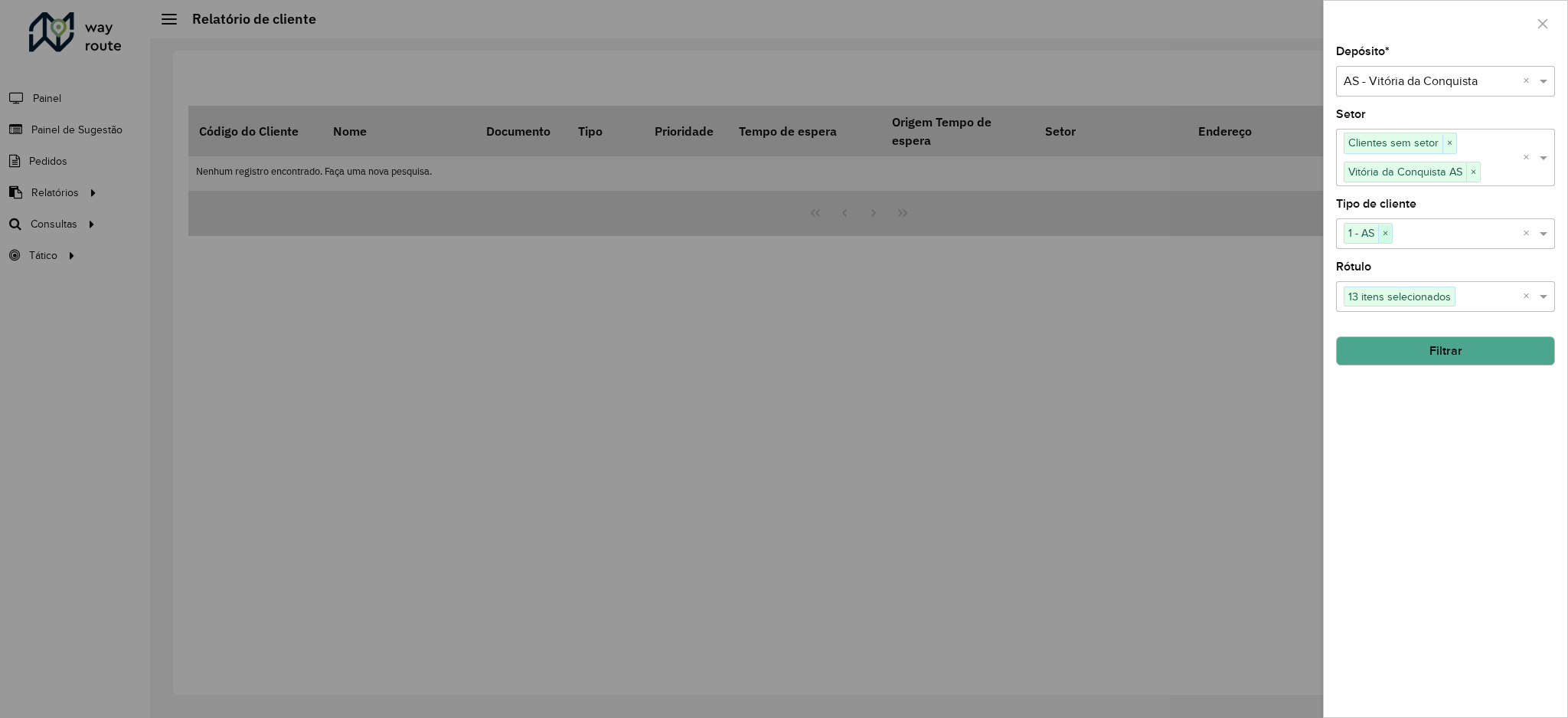
click at [1390, 238] on span "×" at bounding box center [1385, 234] width 14 height 18
click at [1462, 240] on input "text" at bounding box center [1438, 234] width 196 height 18
click at [1496, 208] on div "Tipo de cliente Selecione um ou mais itens" at bounding box center [1446, 224] width 219 height 51
click at [1449, 343] on button "Filtrar" at bounding box center [1446, 351] width 219 height 29
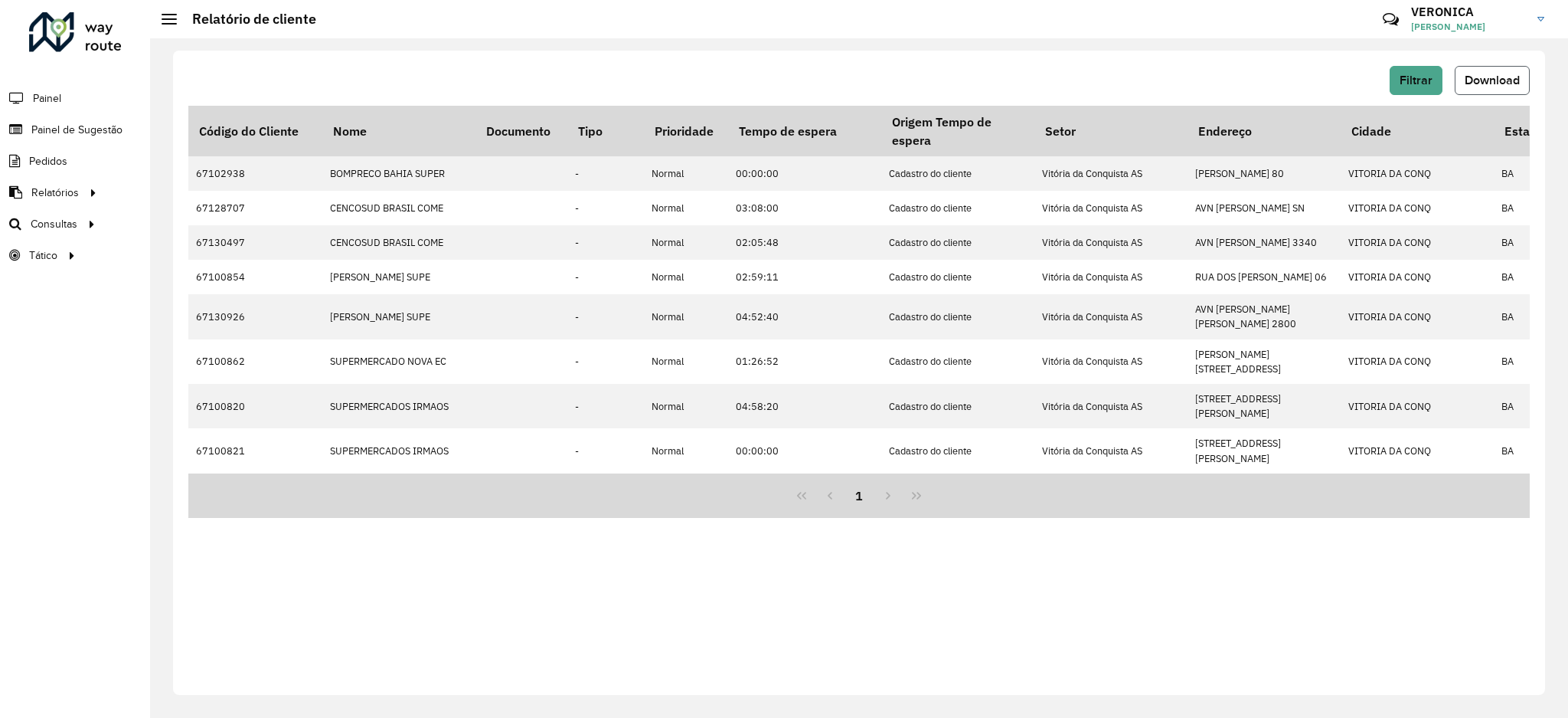
click at [1523, 90] on button "Download" at bounding box center [1493, 80] width 75 height 29
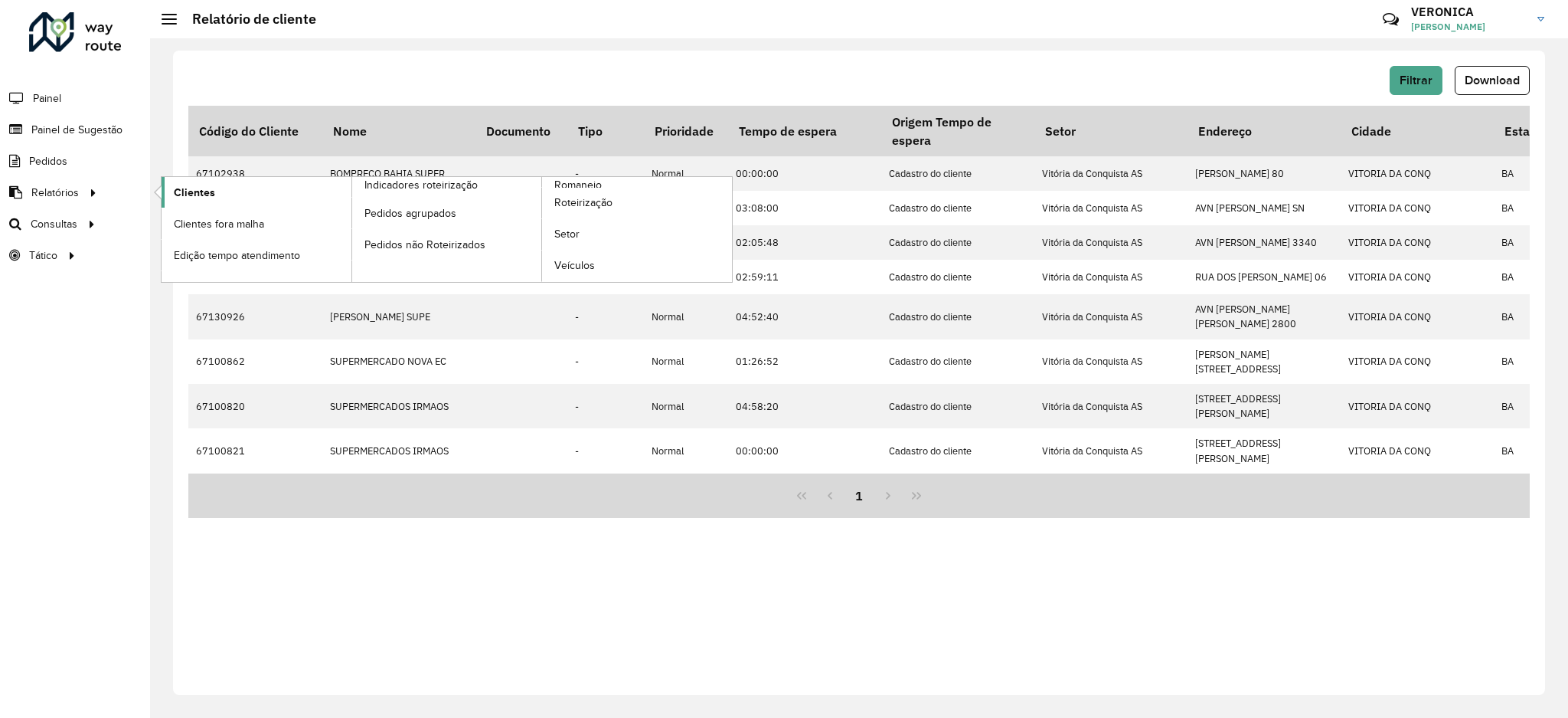
click at [243, 192] on link "Clientes" at bounding box center [256, 192] width 190 height 31
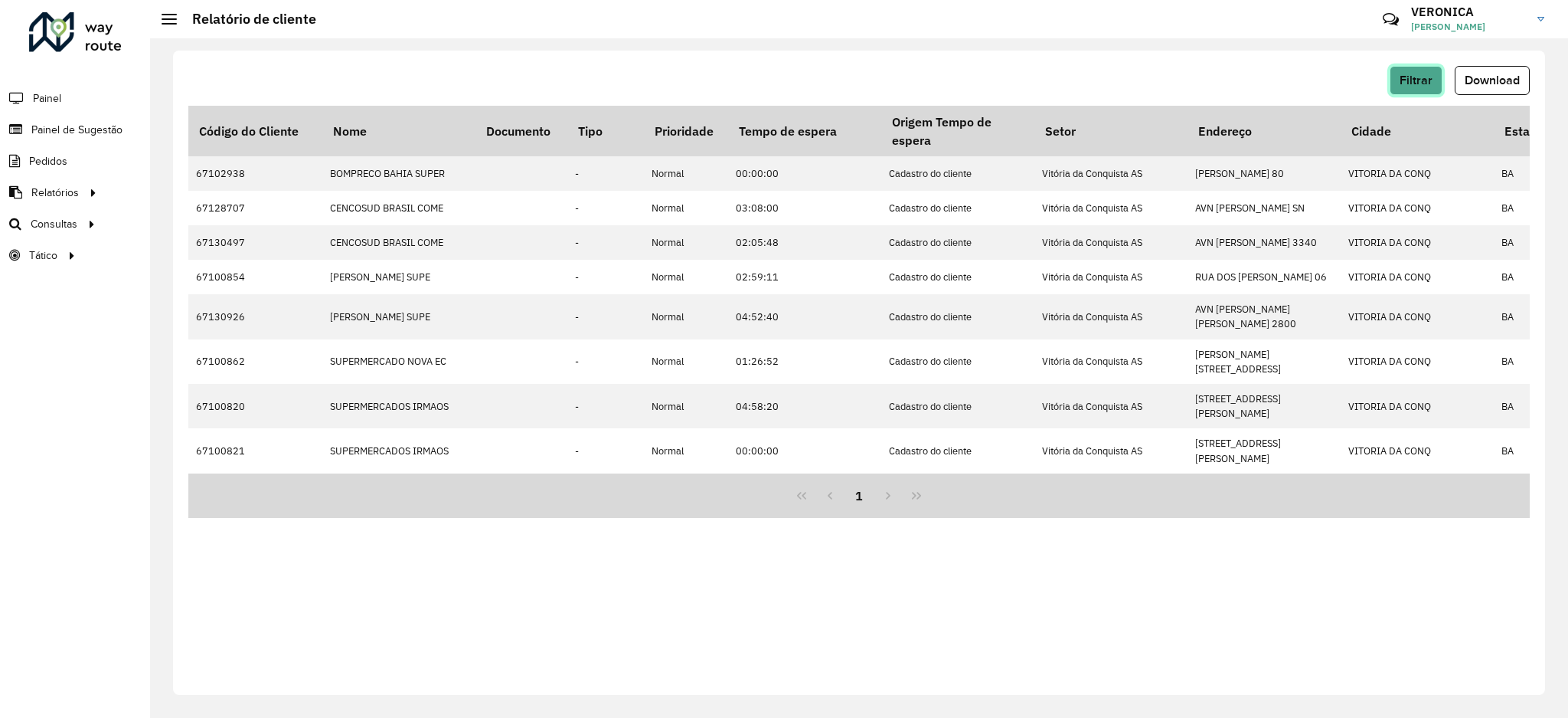
click at [1412, 83] on span "Filtrar" at bounding box center [1417, 80] width 33 height 13
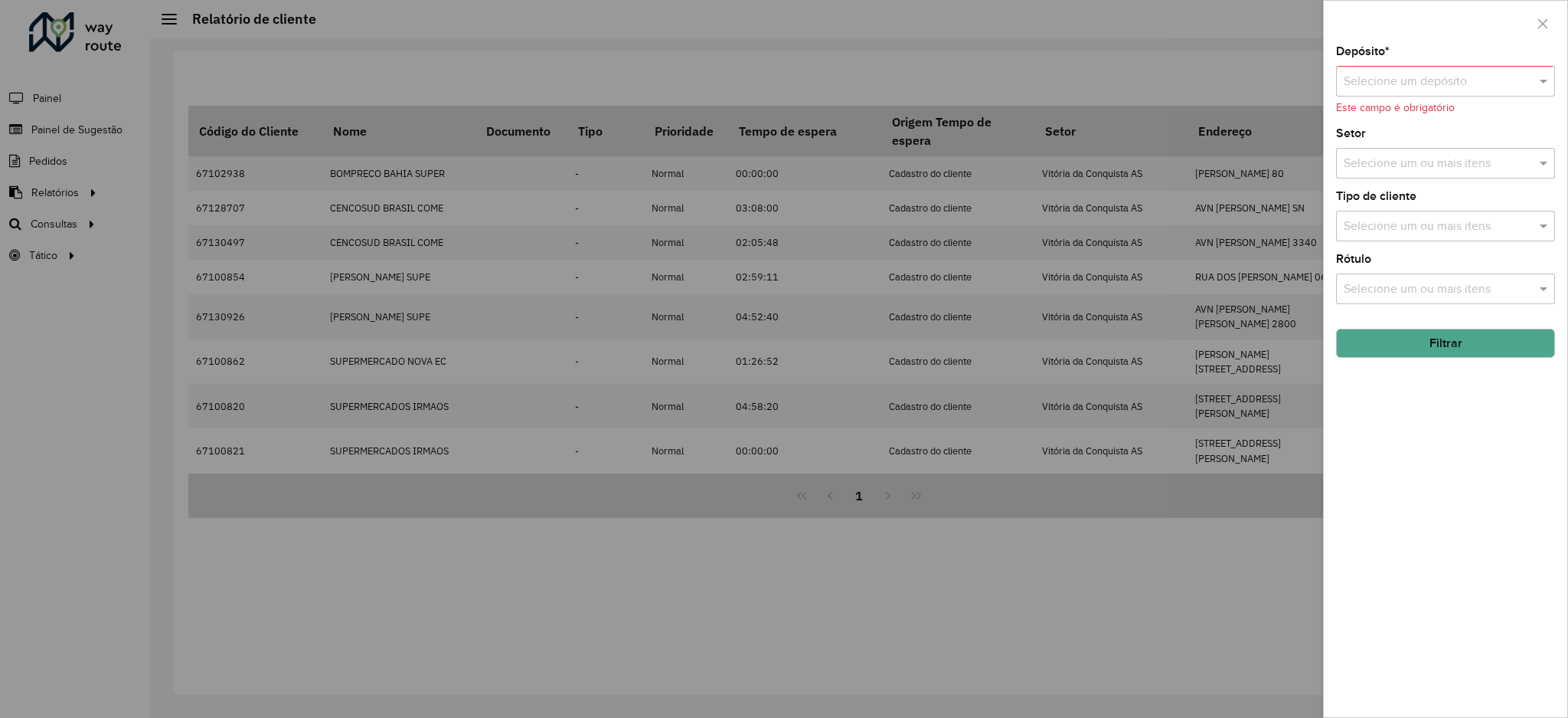
click at [1521, 82] on div at bounding box center [1446, 81] width 219 height 19
click at [1451, 146] on span "CDD Vitória da Conquista" at bounding box center [1412, 151] width 137 height 13
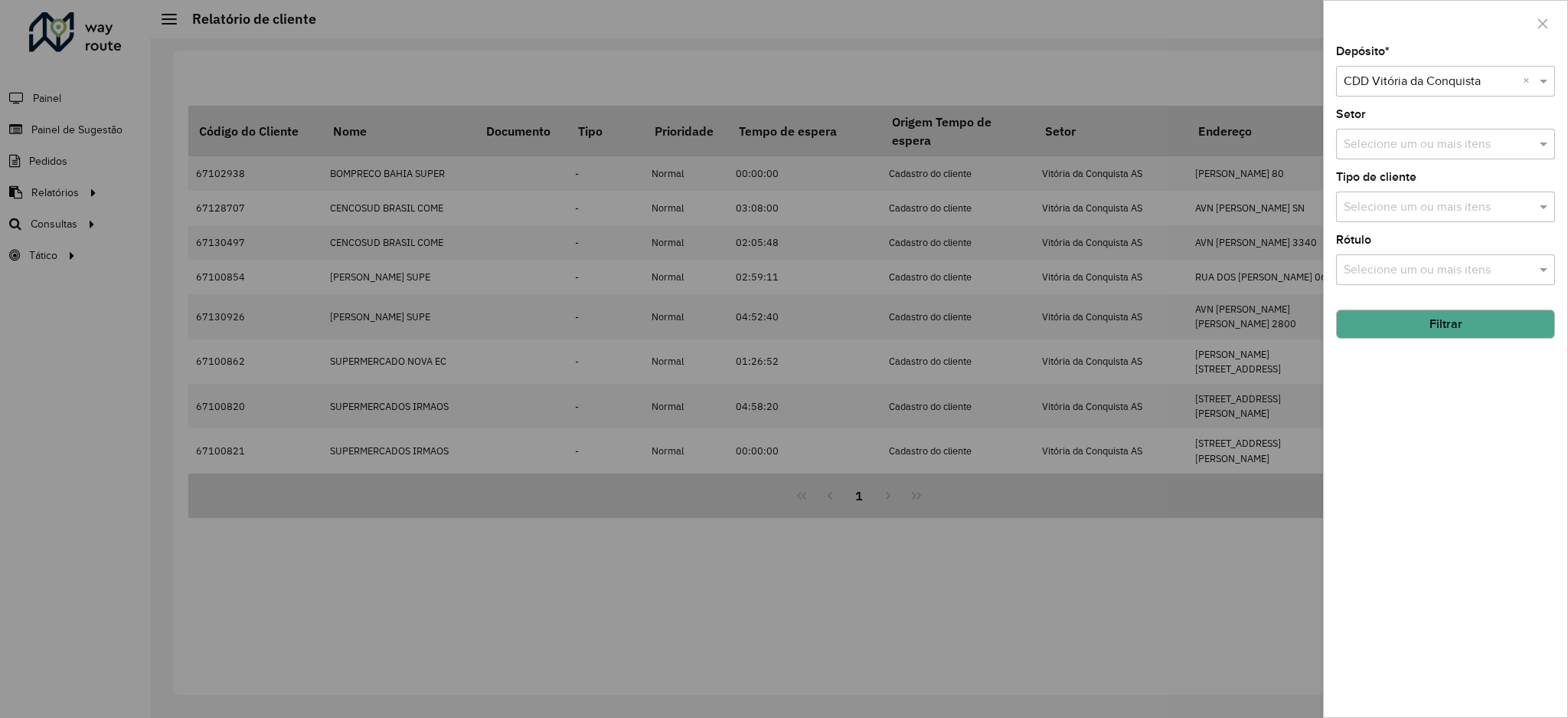
click at [1442, 143] on input "text" at bounding box center [1438, 144] width 196 height 18
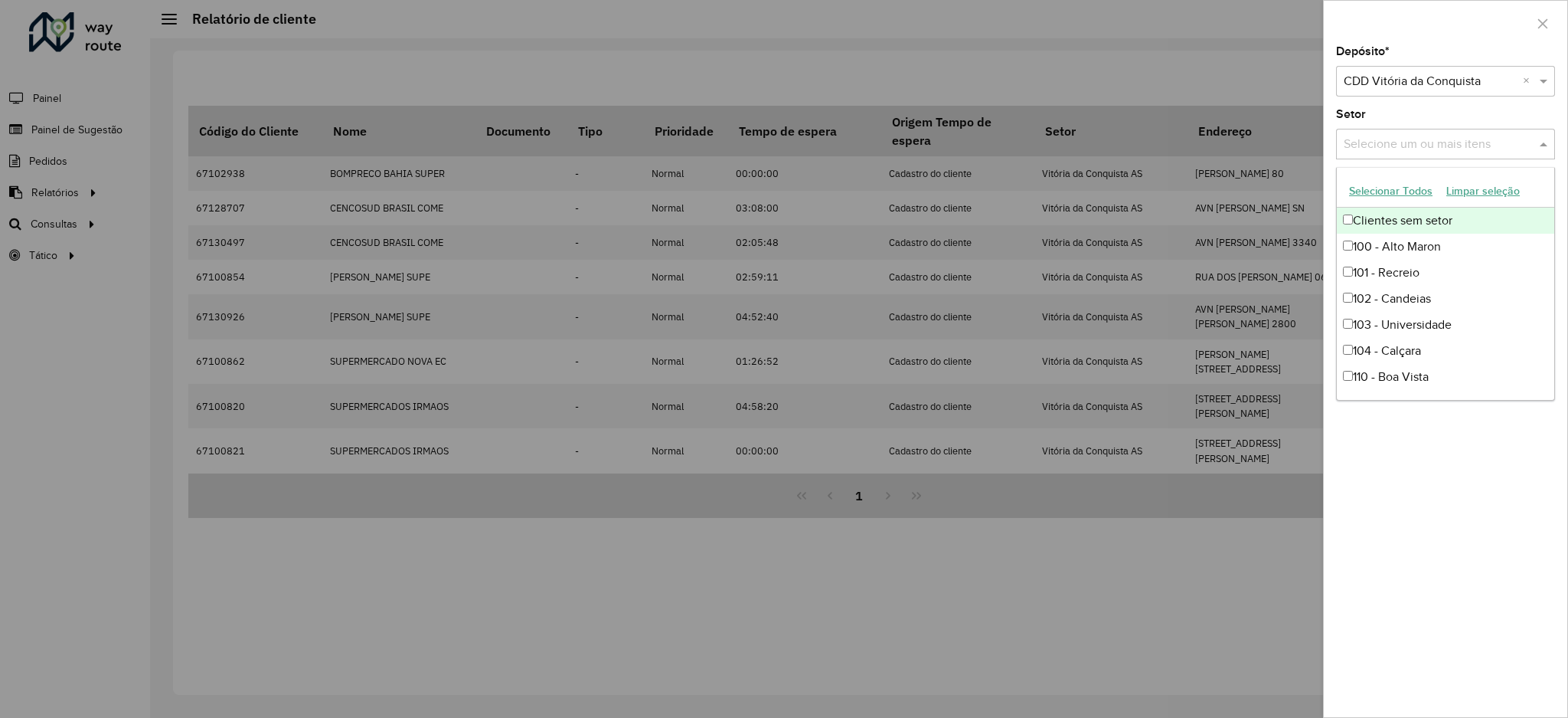
click at [1407, 189] on button "Selecionar Todos" at bounding box center [1391, 191] width 97 height 24
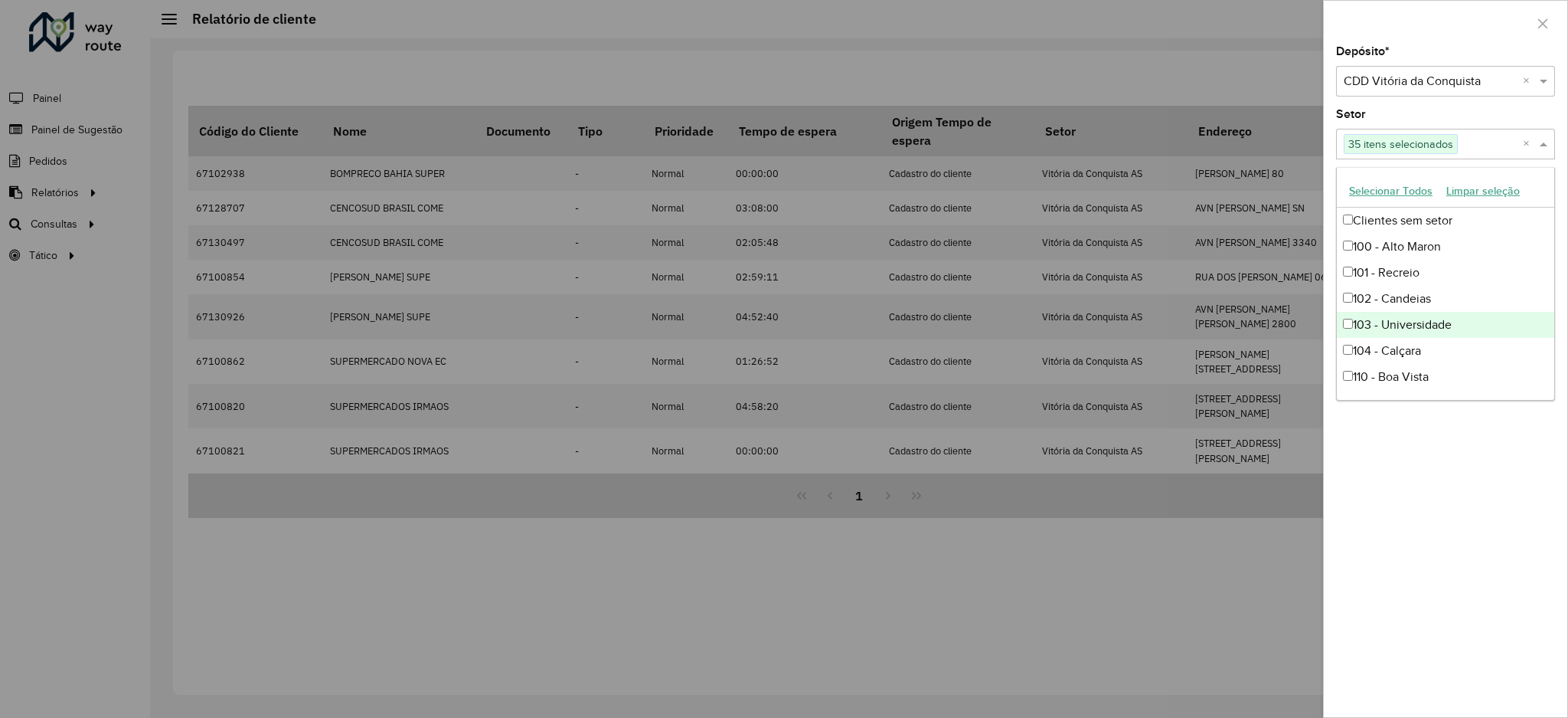
click at [1455, 539] on div "Depósito * Selecione um depósito × CDD Vitória da Conquista × Setor Selecione u…" at bounding box center [1446, 381] width 244 height 671
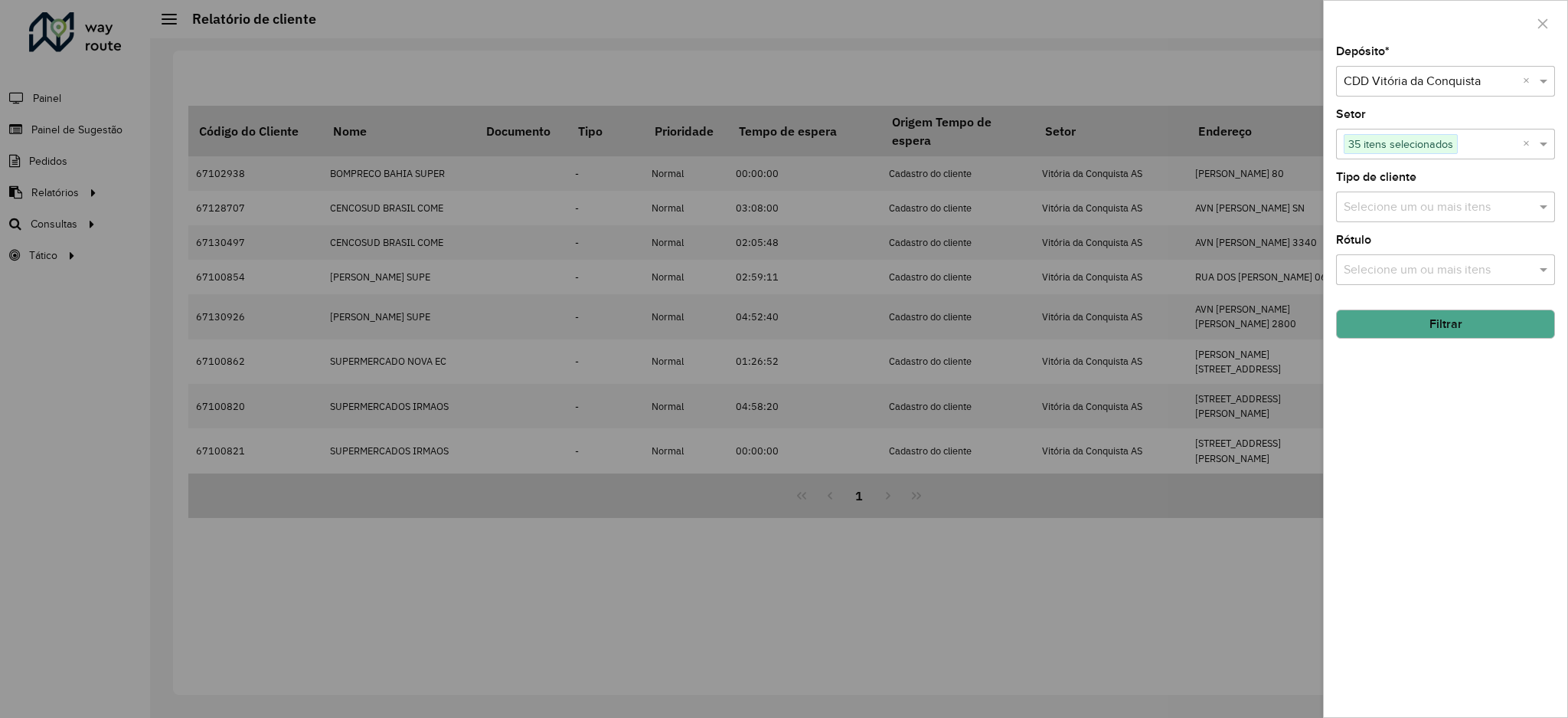
click at [1415, 212] on input "text" at bounding box center [1438, 207] width 196 height 18
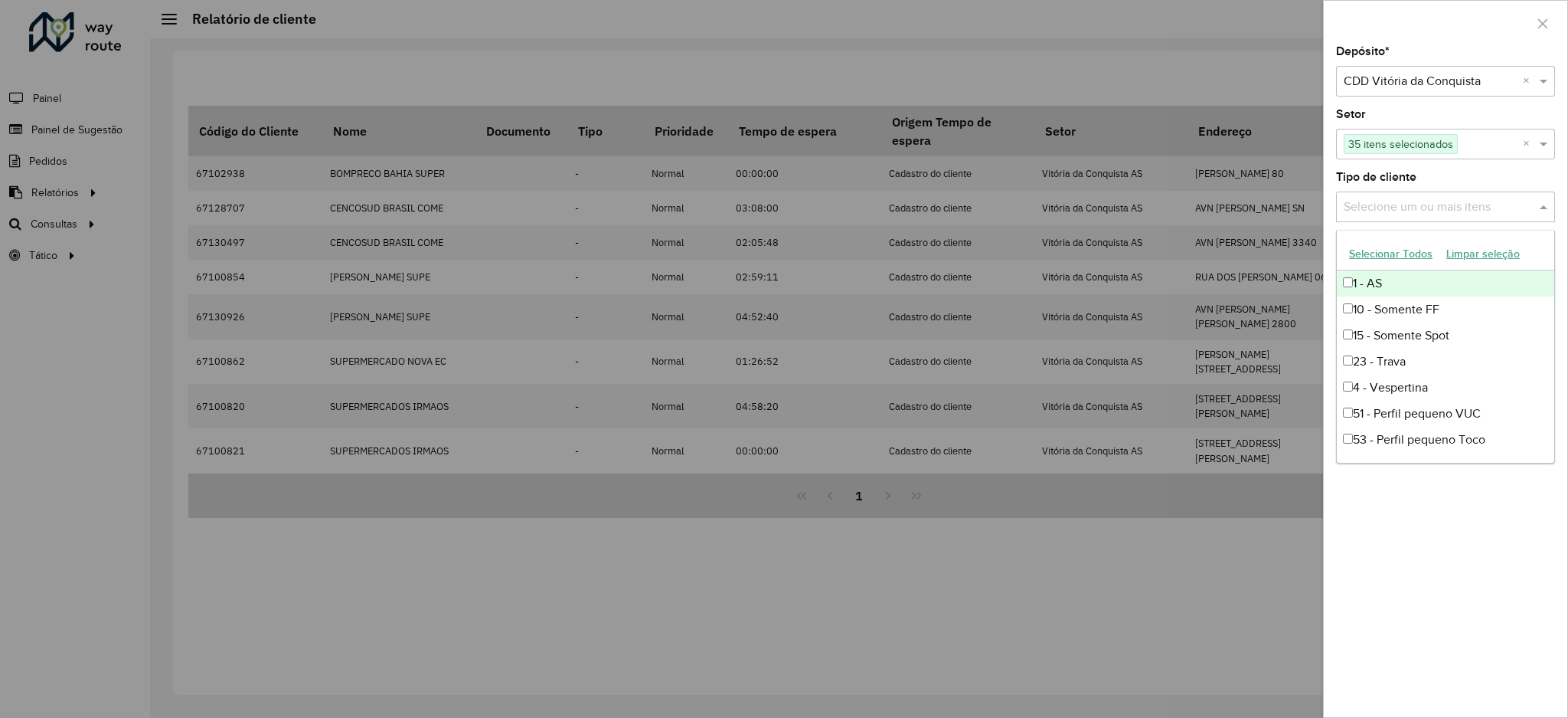
click at [1402, 253] on button "Selecionar Todos" at bounding box center [1391, 254] width 97 height 24
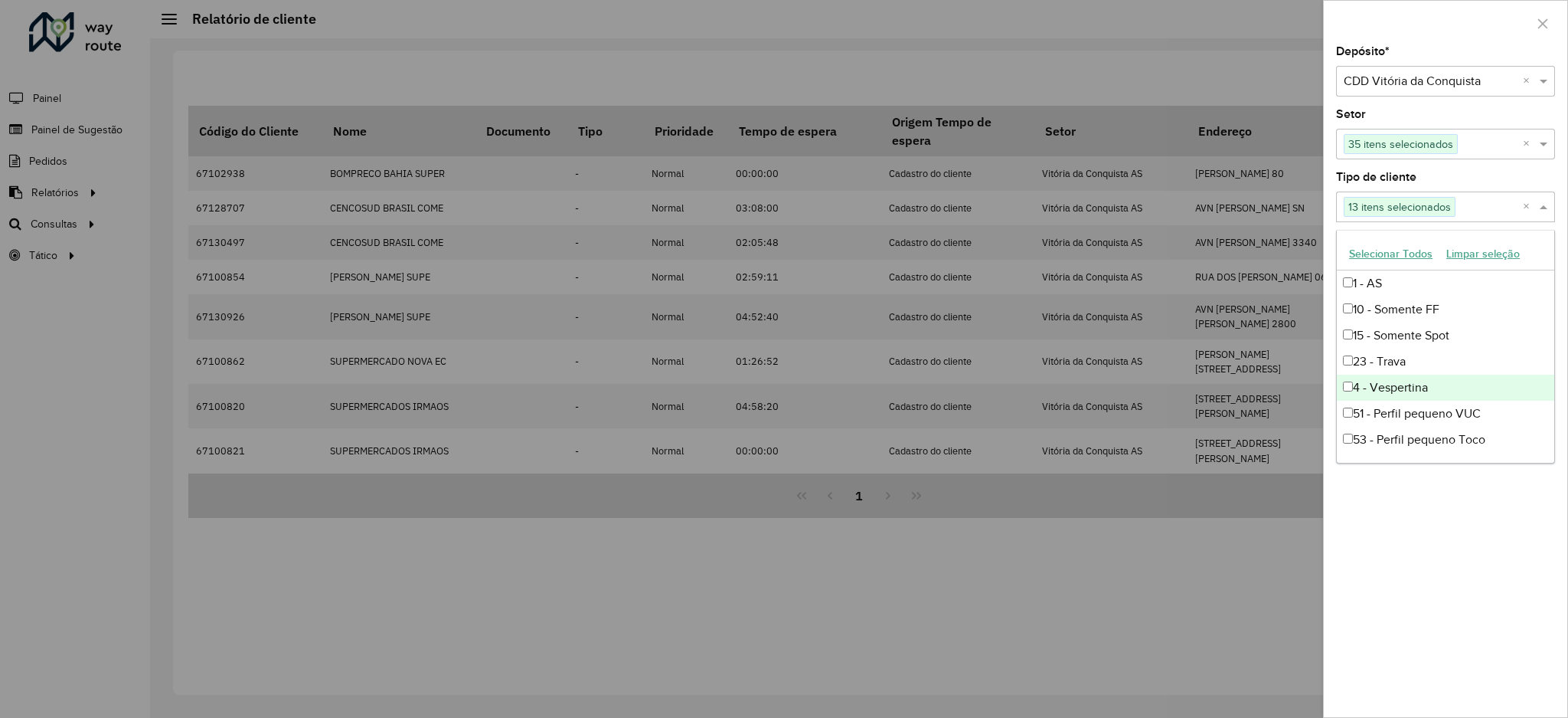
click at [1481, 546] on div "Depósito * Selecione um depósito × CDD Vitória da Conquista × Setor Selecione u…" at bounding box center [1446, 381] width 244 height 671
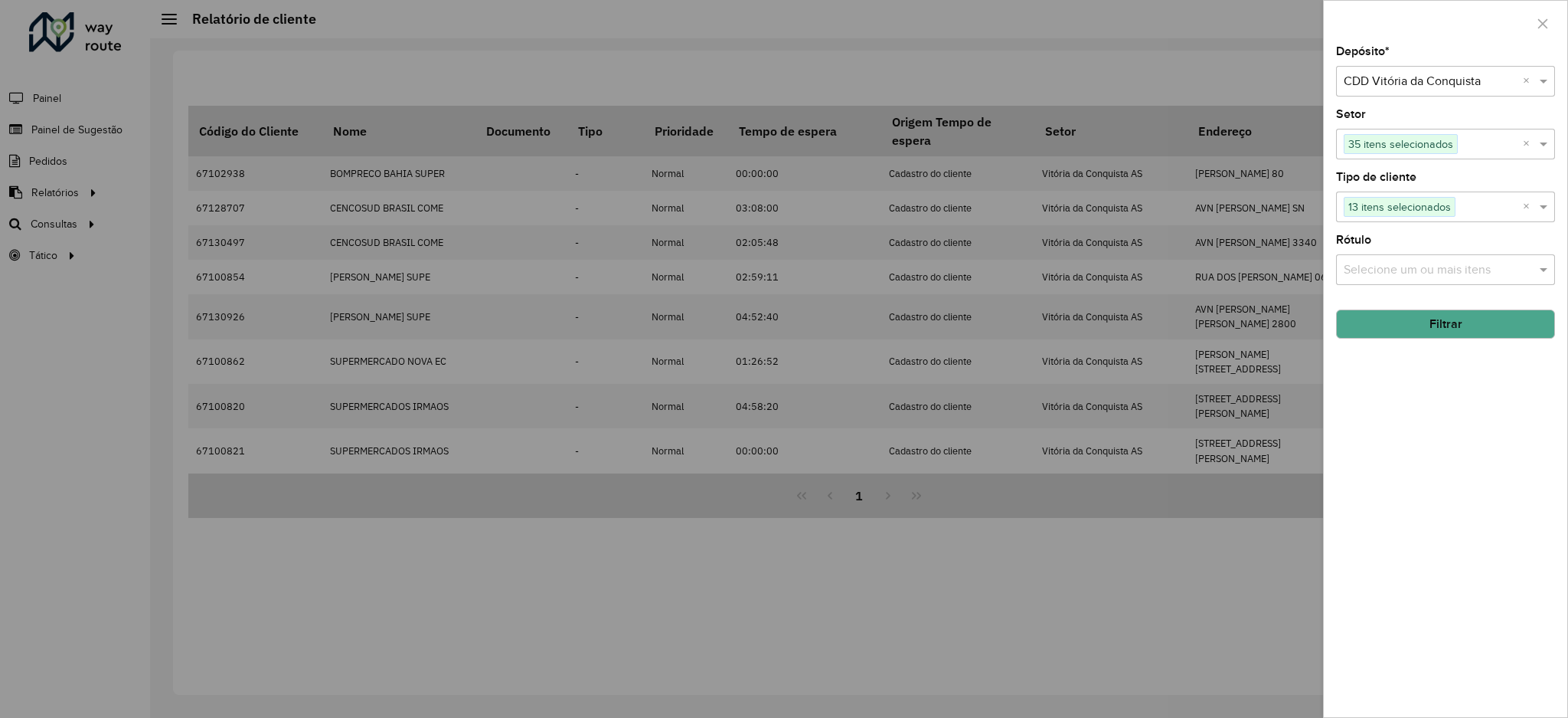
click at [1444, 268] on input "text" at bounding box center [1438, 270] width 196 height 18
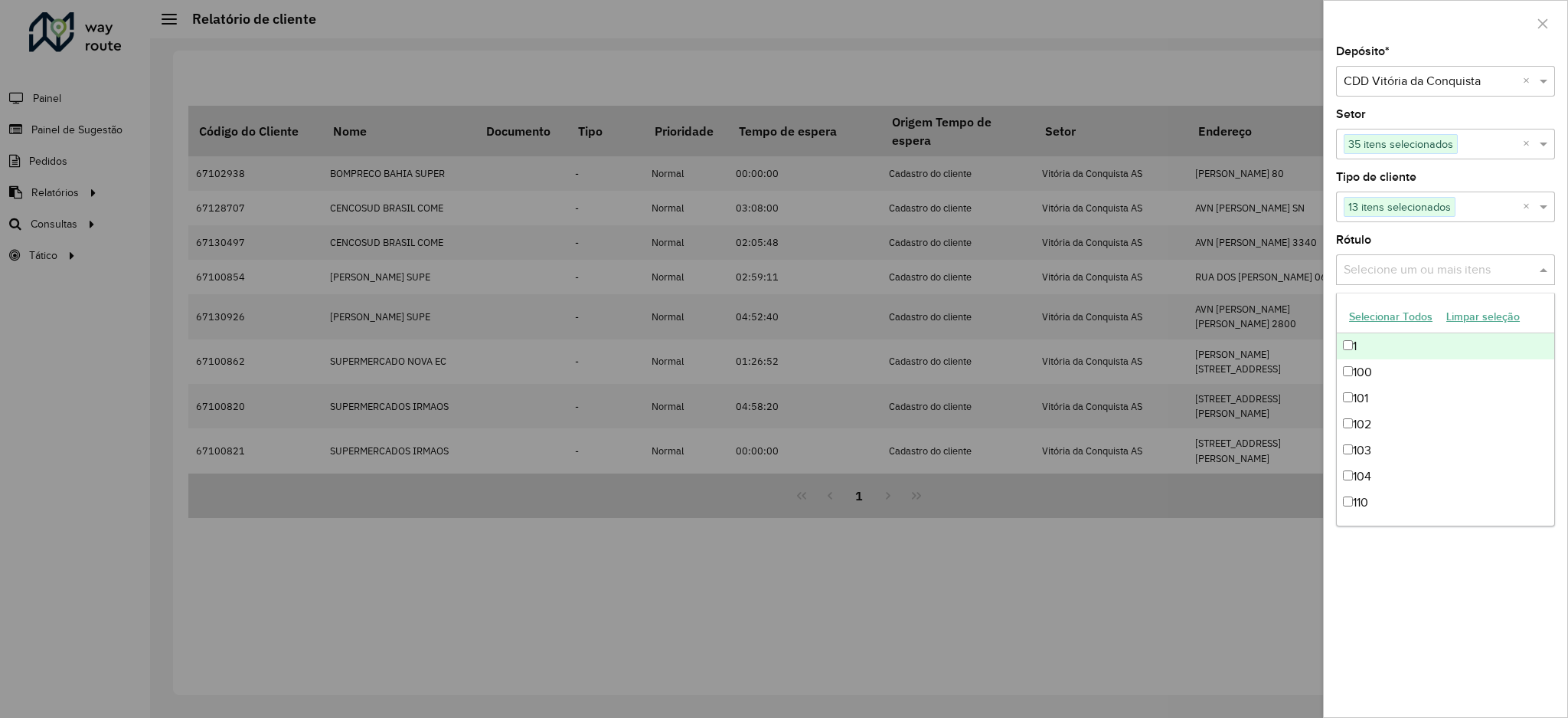
click at [1404, 313] on button "Selecionar Todos" at bounding box center [1391, 317] width 97 height 24
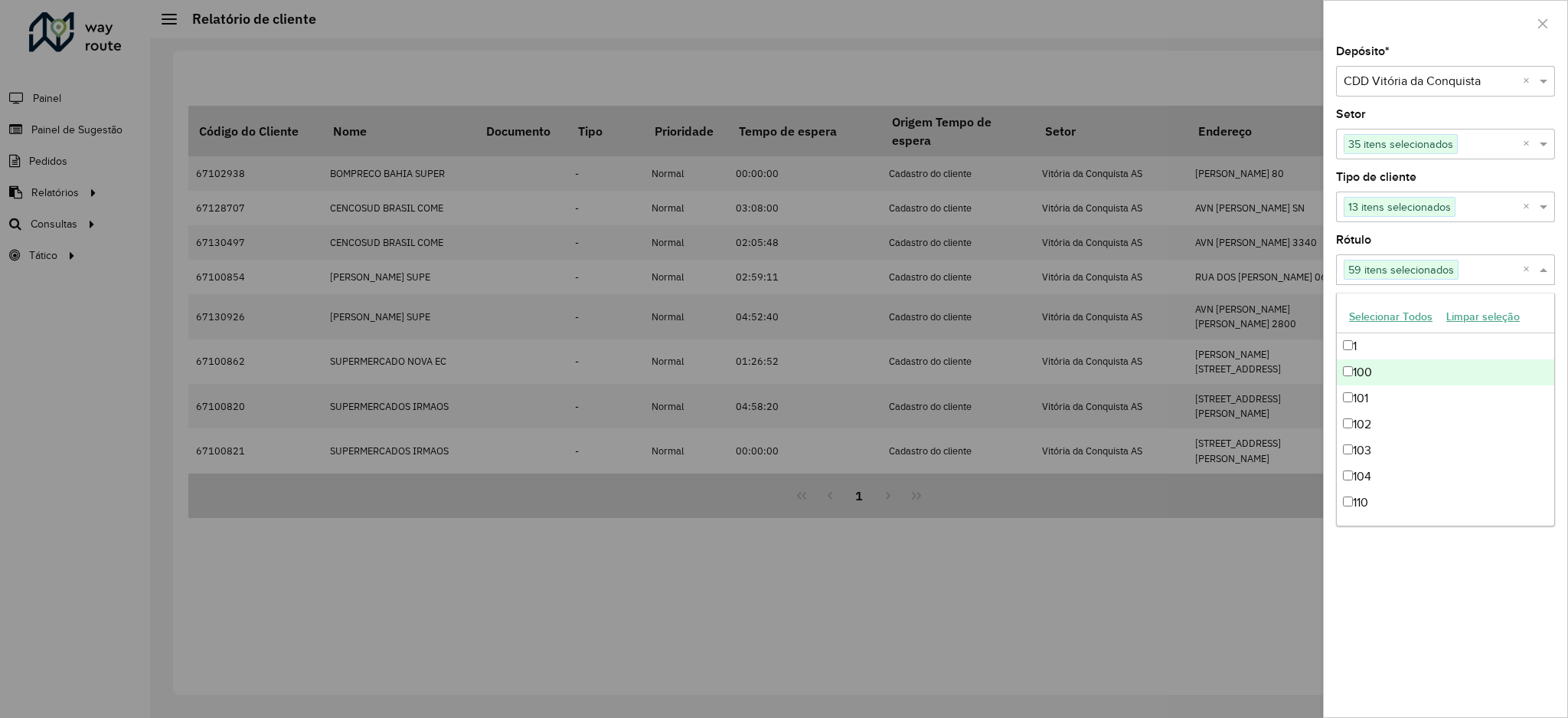
click at [1493, 707] on div "Depósito * Selecione um depósito × CDD Vitória da Conquista × Setor Selecione u…" at bounding box center [1446, 381] width 244 height 671
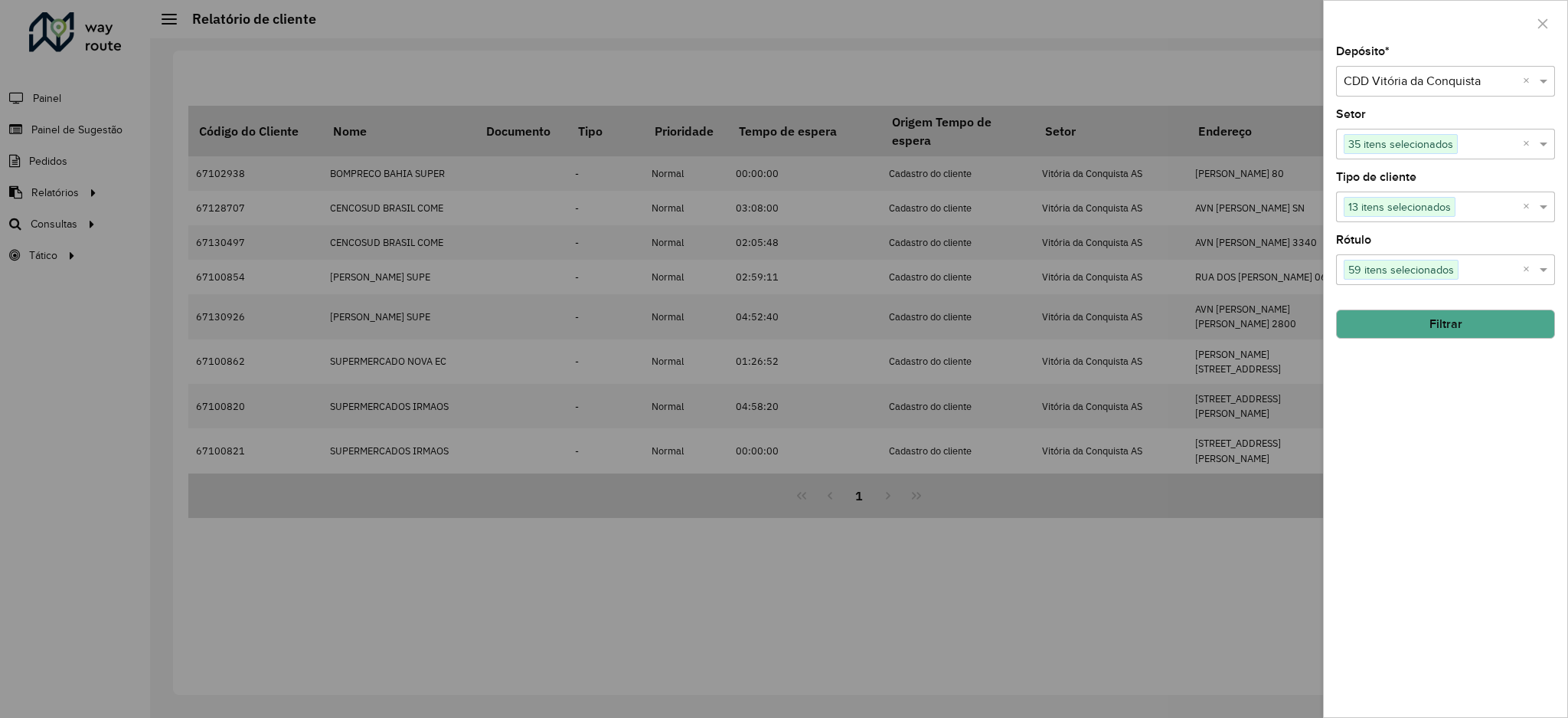
click at [1526, 324] on button "Filtrar" at bounding box center [1446, 324] width 219 height 29
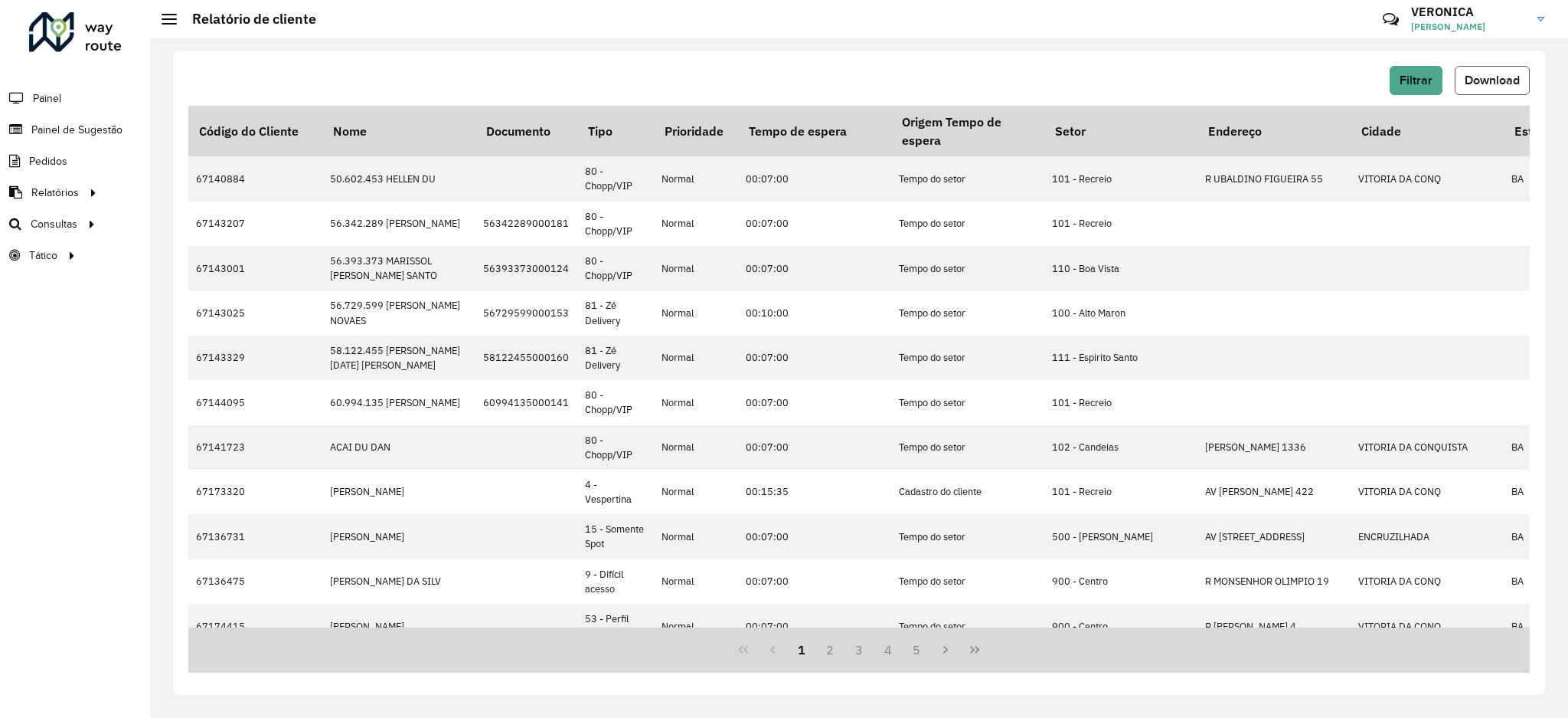
click at [1481, 93] on button "Download" at bounding box center [1493, 80] width 75 height 29
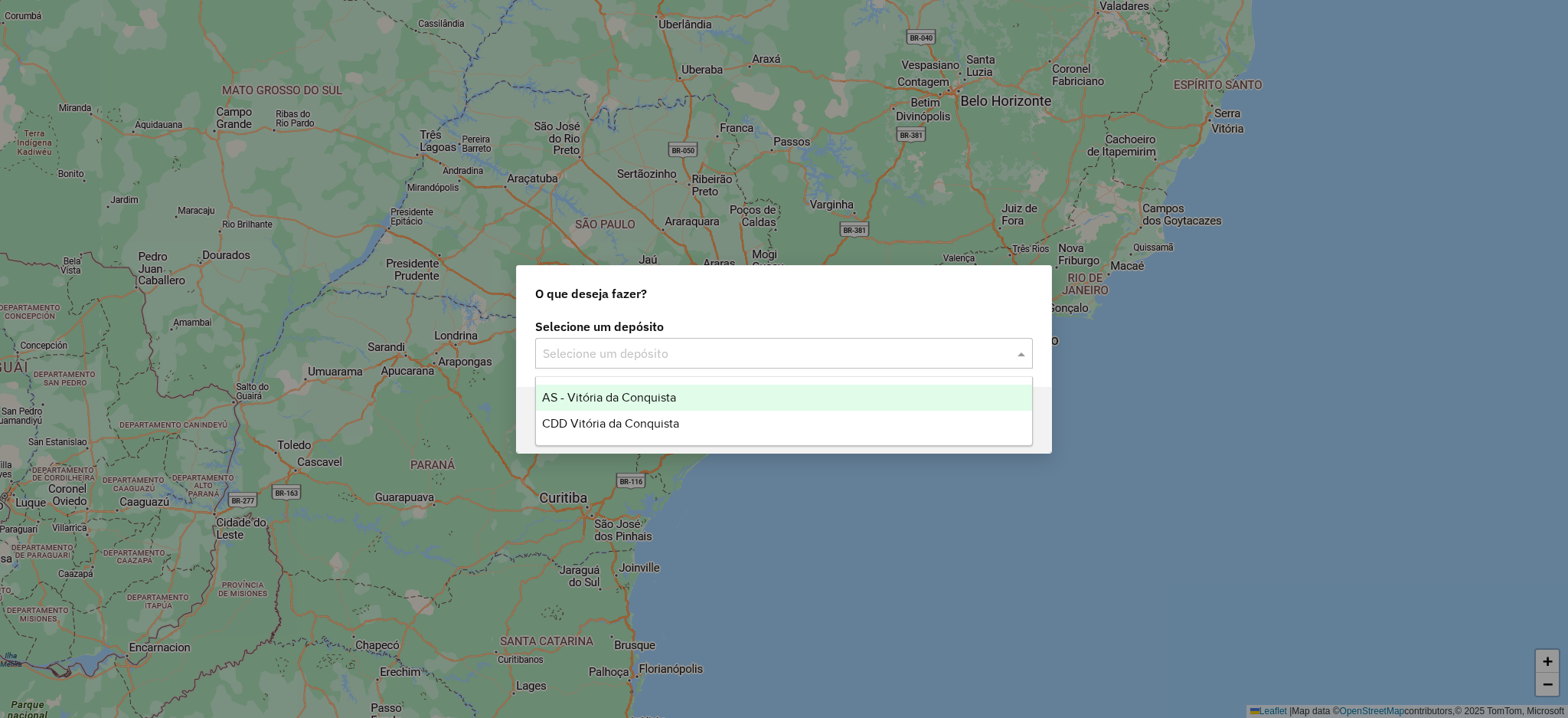
drag, startPoint x: 796, startPoint y: 342, endPoint x: 797, endPoint y: 354, distance: 12.0
click at [797, 343] on div "Selecione um depósito" at bounding box center [783, 352] width 497 height 31
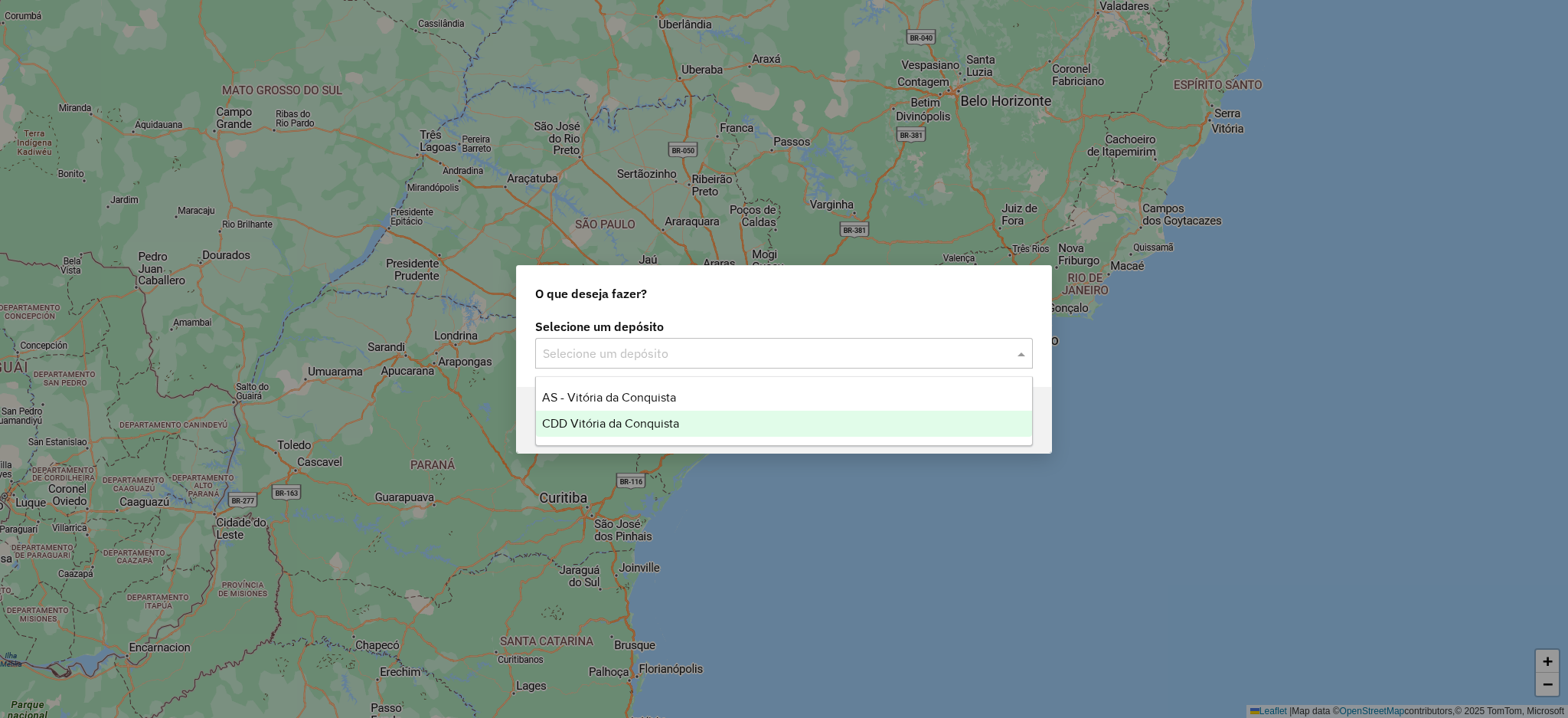
click at [778, 417] on div "CDD Vitória da Conquista" at bounding box center [784, 424] width 496 height 26
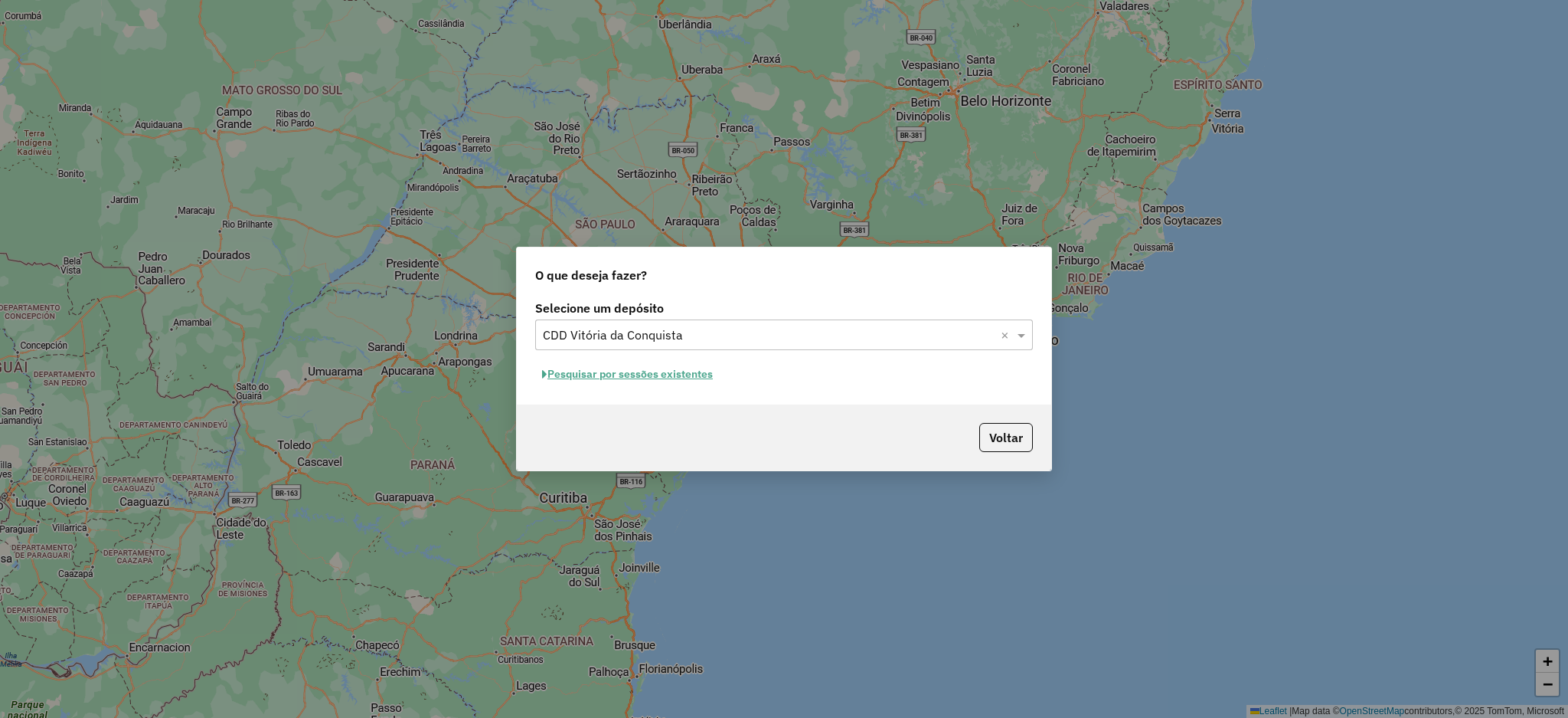
click at [667, 369] on button "Pesquisar por sessões existentes" at bounding box center [627, 373] width 184 height 24
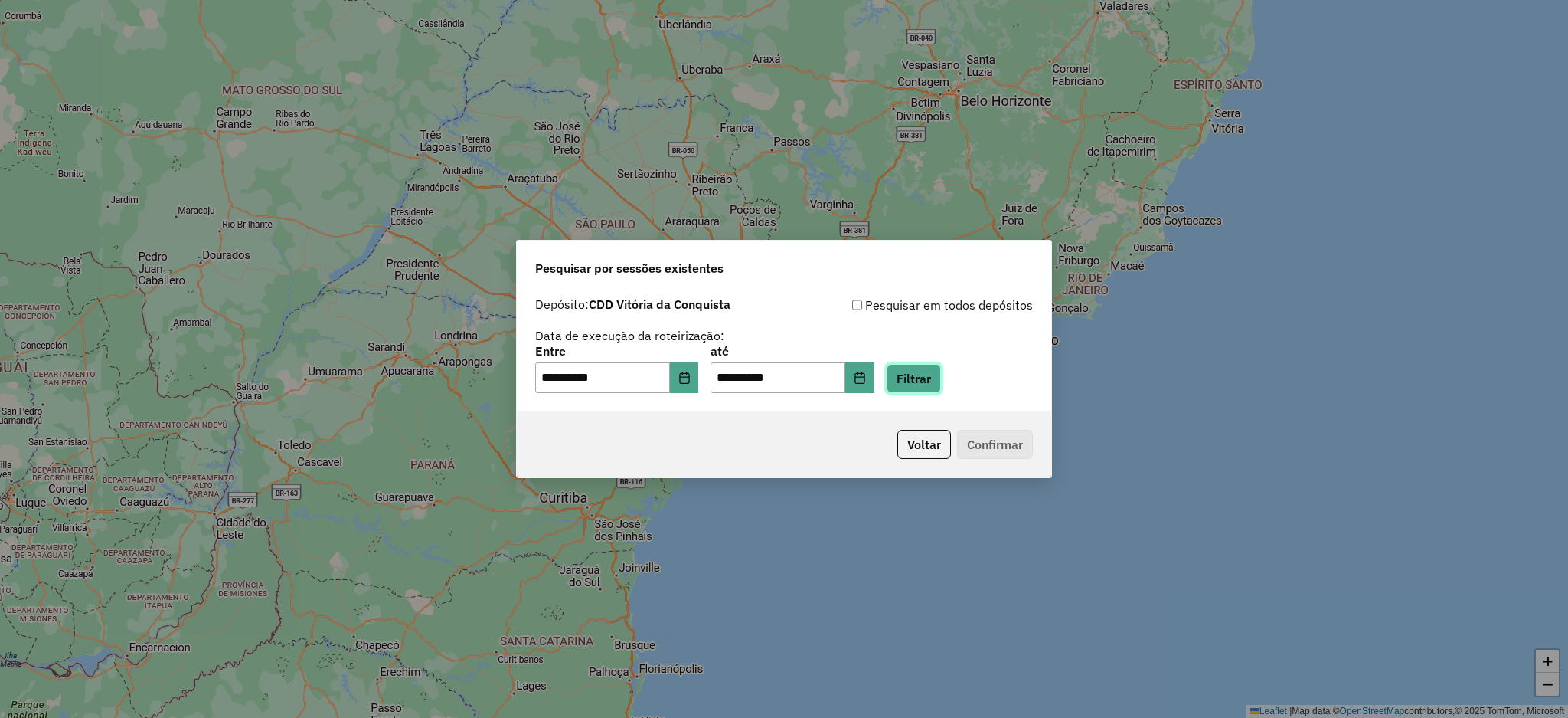
click at [937, 381] on button "Filtrar" at bounding box center [914, 378] width 54 height 29
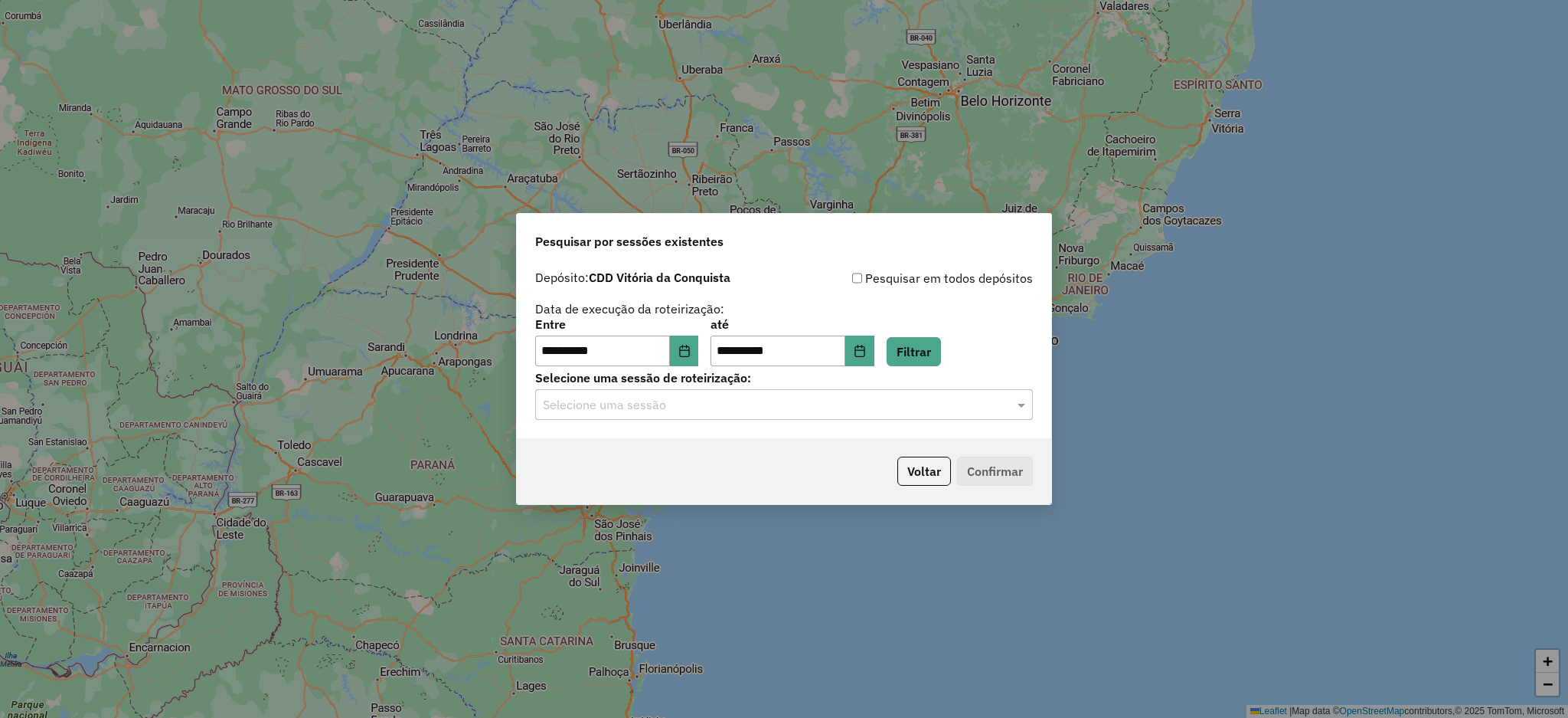
click at [838, 399] on input "text" at bounding box center [768, 405] width 452 height 18
click at [825, 445] on div "1278840 - 19/09/2025 19:24 (Rota | AS)" at bounding box center [784, 450] width 496 height 26
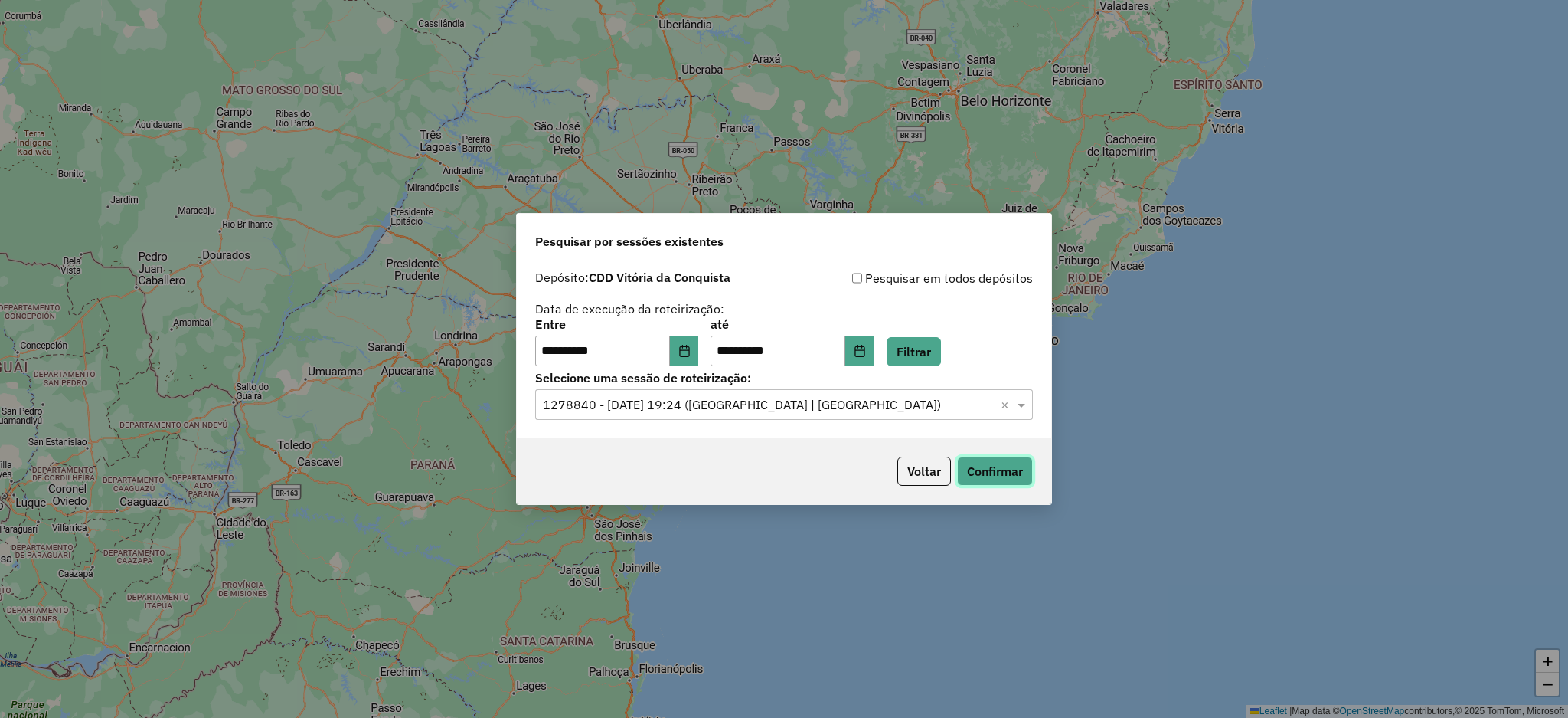
click at [981, 462] on button "Confirmar" at bounding box center [995, 471] width 76 height 29
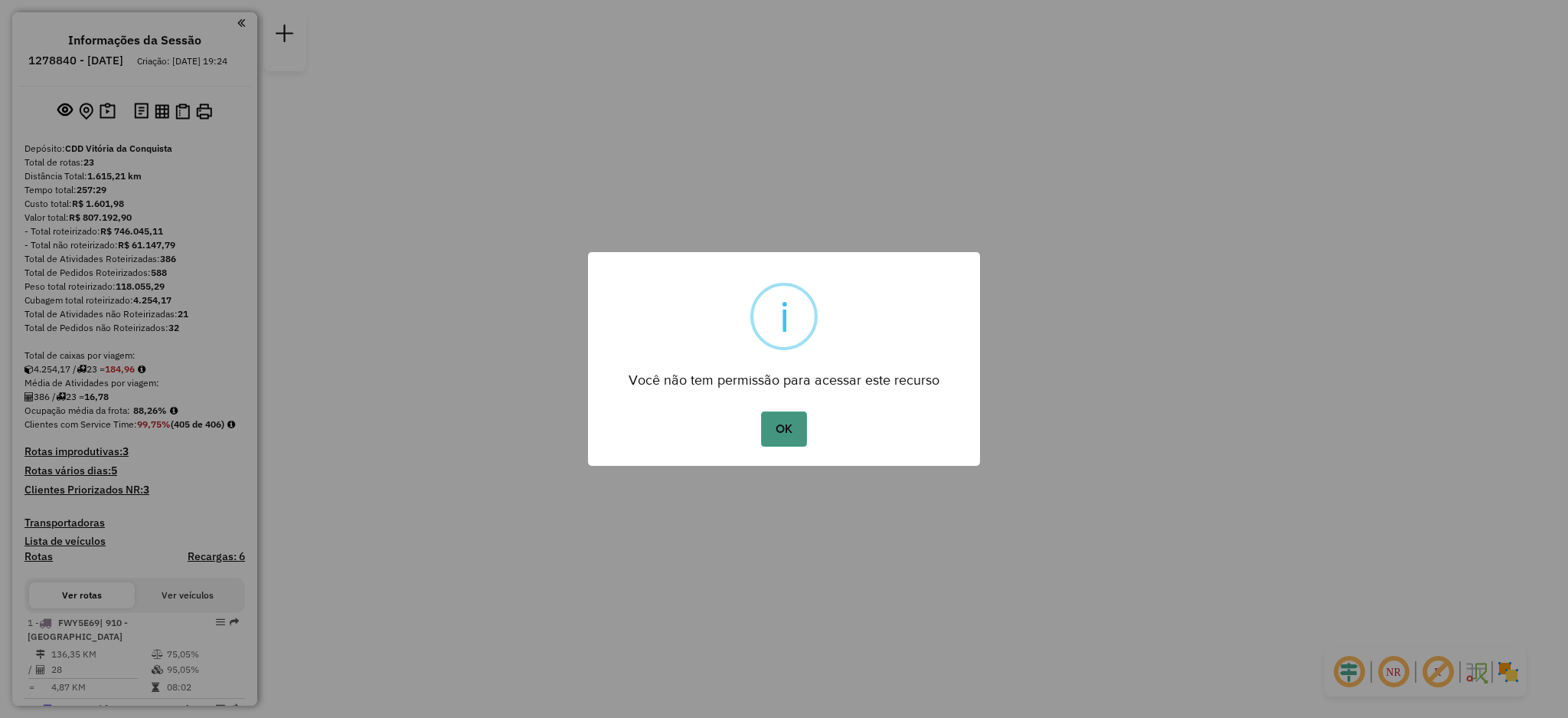
click at [778, 420] on button "OK" at bounding box center [784, 429] width 45 height 35
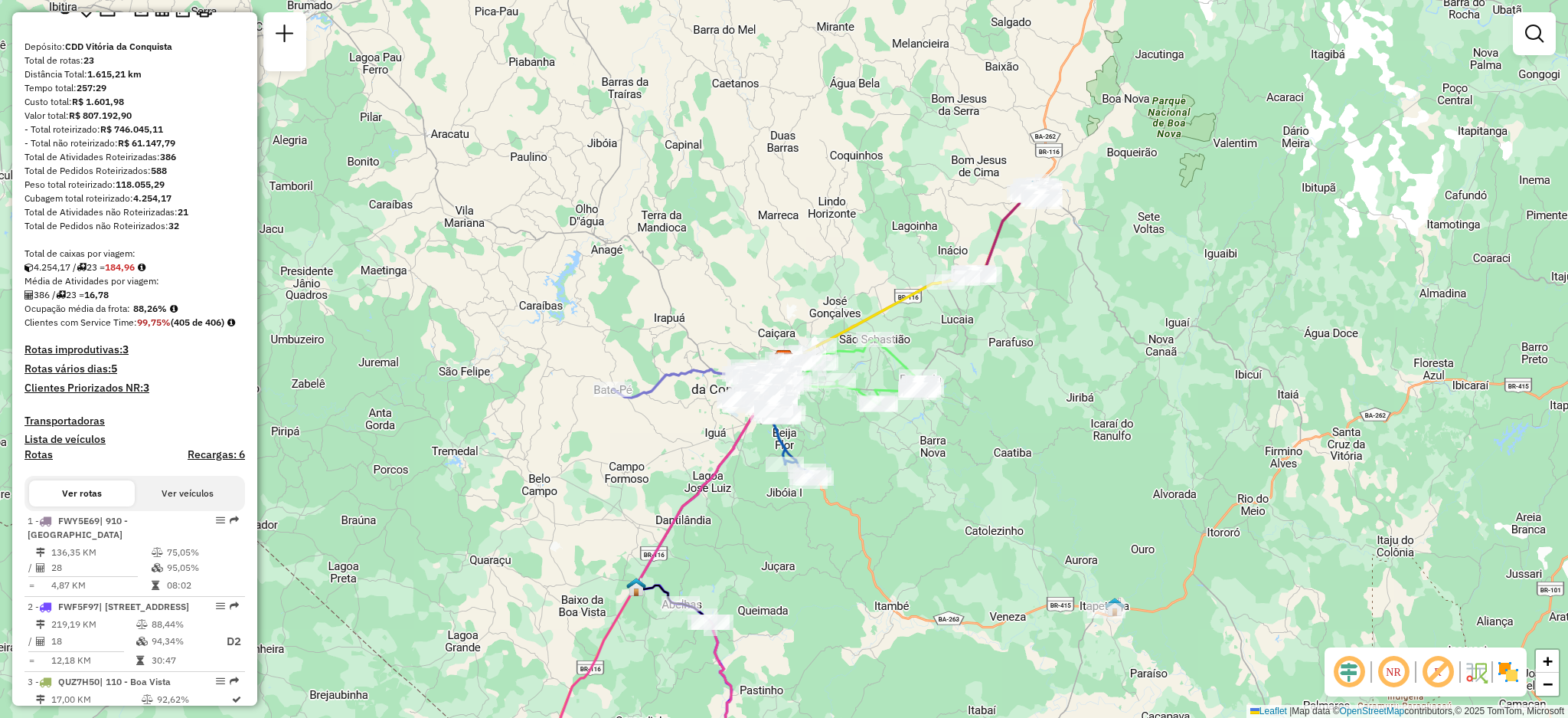
scroll to position [204, 0]
